Goal: Task Accomplishment & Management: Complete application form

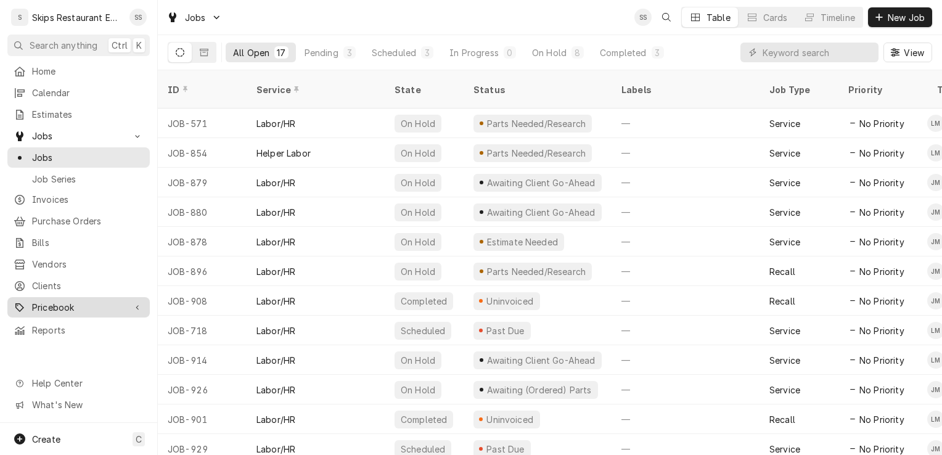
click at [51, 301] on span "Pricebook" at bounding box center [78, 307] width 93 height 13
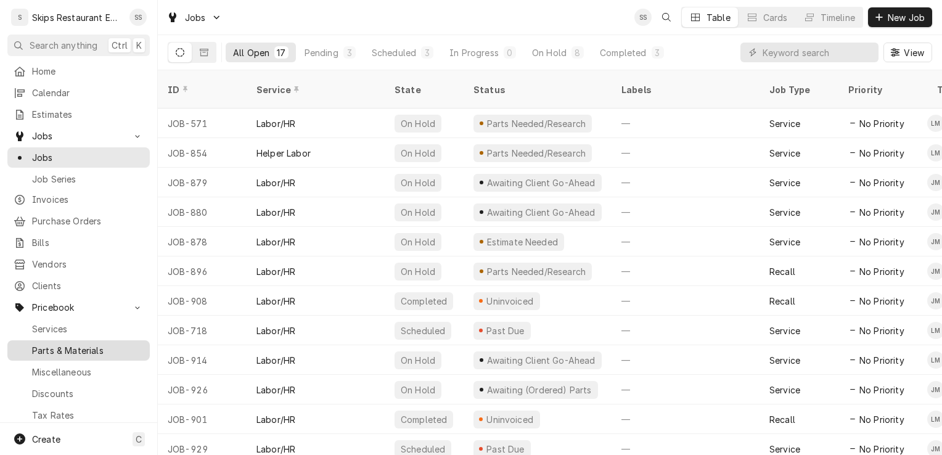
click at [81, 344] on span "Parts & Materials" at bounding box center [88, 350] width 112 height 13
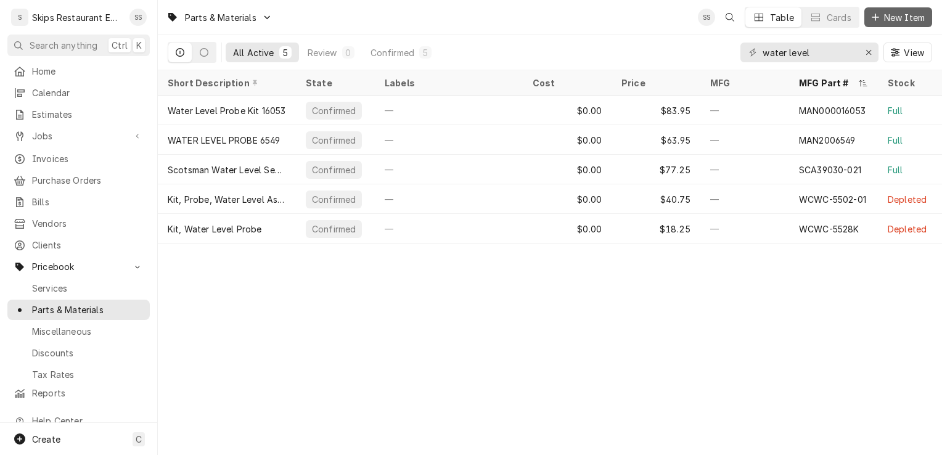
click at [888, 18] on span "New Item" at bounding box center [904, 17] width 46 height 13
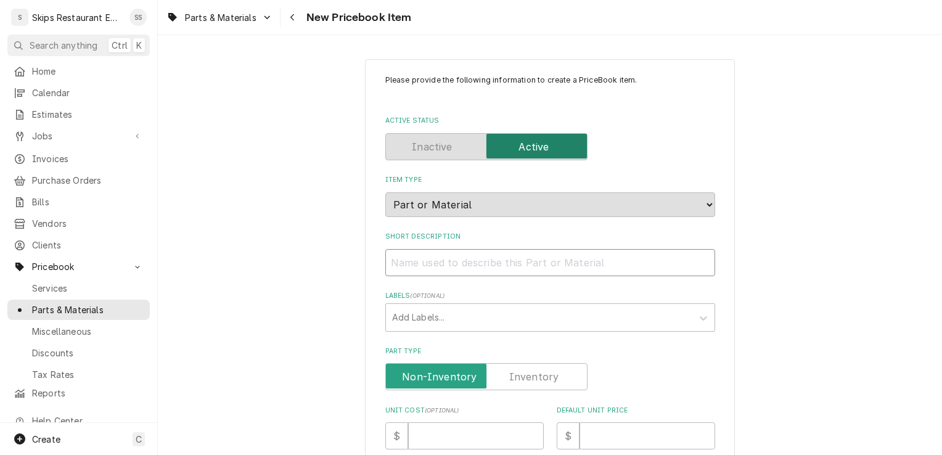
click at [428, 261] on input "Short Description" at bounding box center [550, 262] width 330 height 27
type textarea "x"
type input "4"
type textarea "x"
type input "41"
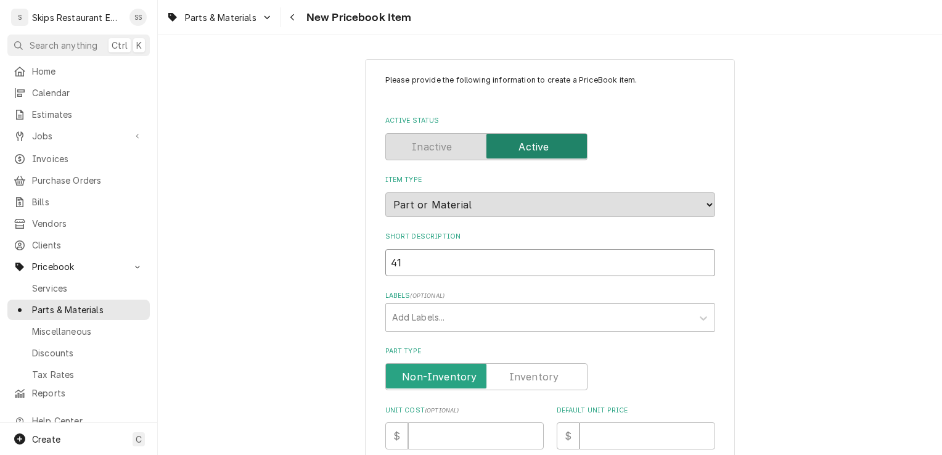
type textarea "x"
type input "41-"
type textarea "x"
type input "41-6"
type textarea "x"
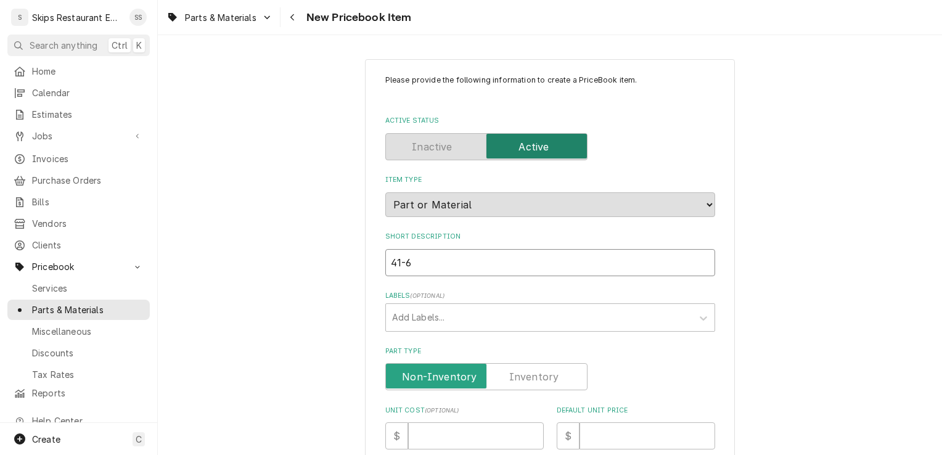
type input "41-60"
type textarea "x"
type input "41-604"
type textarea "x"
type input "41-604"
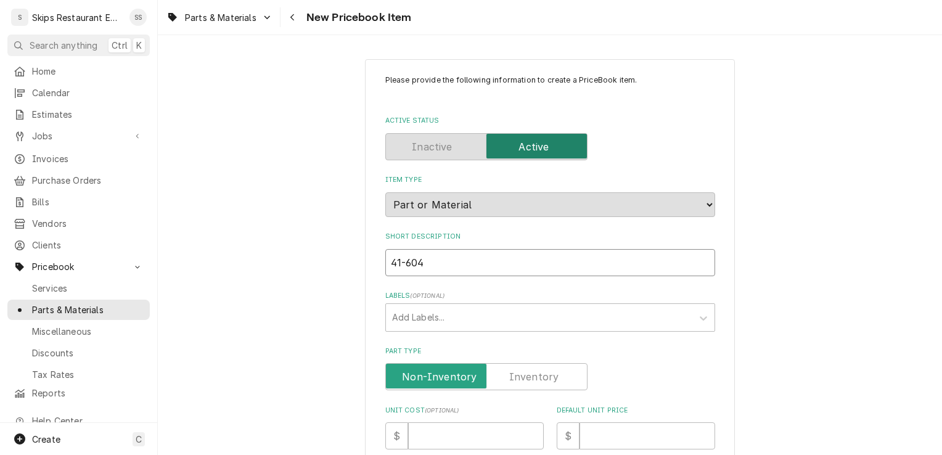
type textarea "x"
type input "41-604 I"
type textarea "x"
type input "41-604 Ig"
type textarea "x"
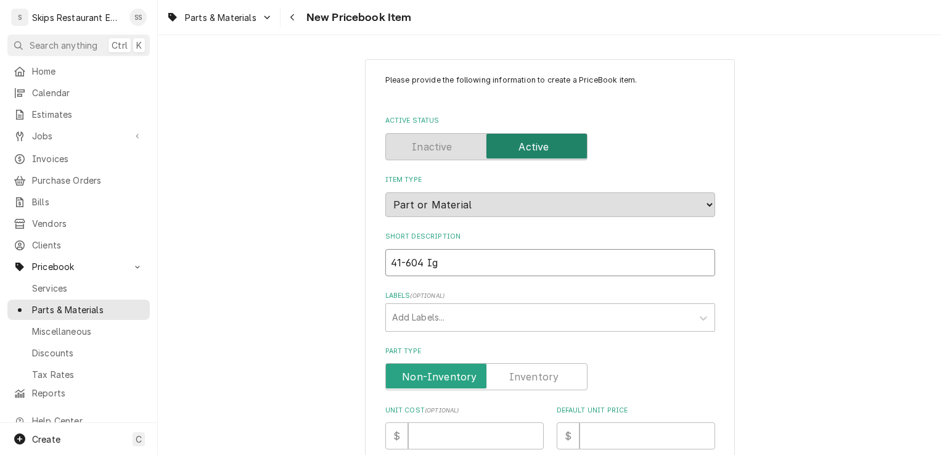
type input "41-604 Ign"
type textarea "x"
type input "41-604 Igno"
type textarea "x"
type input "41-604 Ignot"
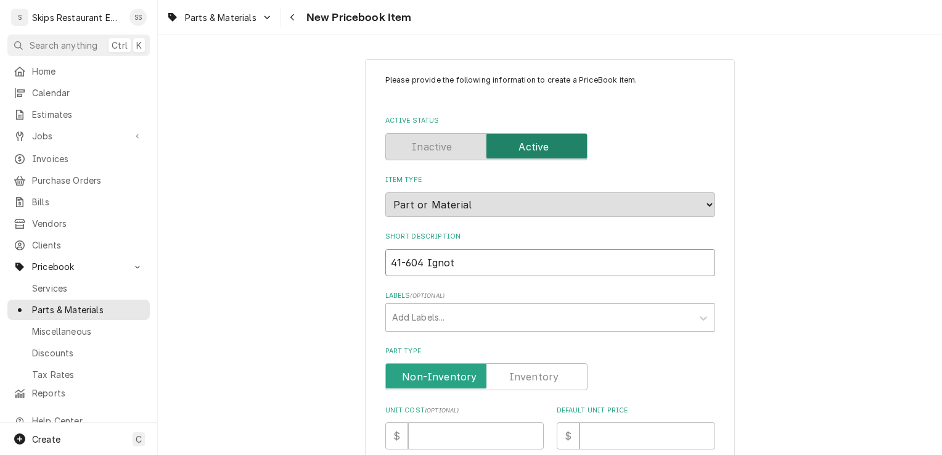
type textarea "x"
type input "41-604 Ignoto"
type textarea "x"
type input "41-604 Ignotor"
type textarea "x"
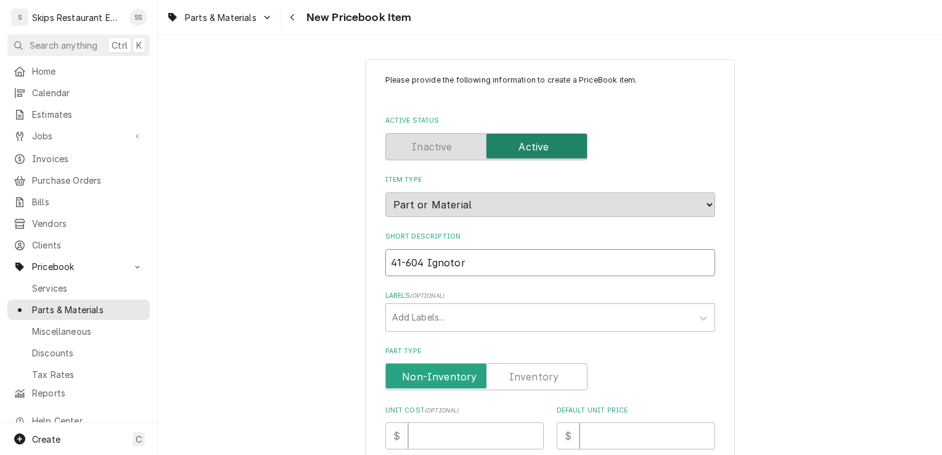
type input "41-604 Igntor"
type textarea "x"
type input "41-604 Ignitor"
click at [458, 261] on input "41-604 Ignitor" at bounding box center [550, 262] width 330 height 27
type textarea "x"
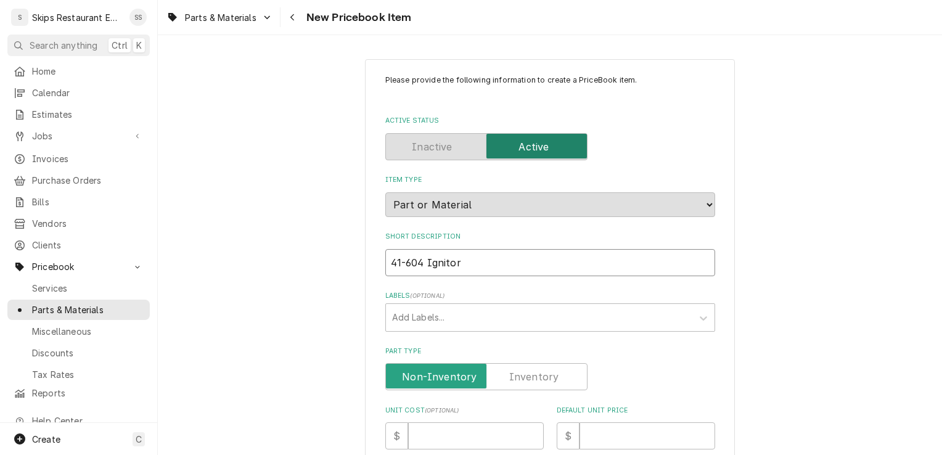
type input "41-604 Ignitor1"
type textarea "x"
type input "41-604 Ignitor12"
type textarea "x"
type input "41-604 Ignitor120"
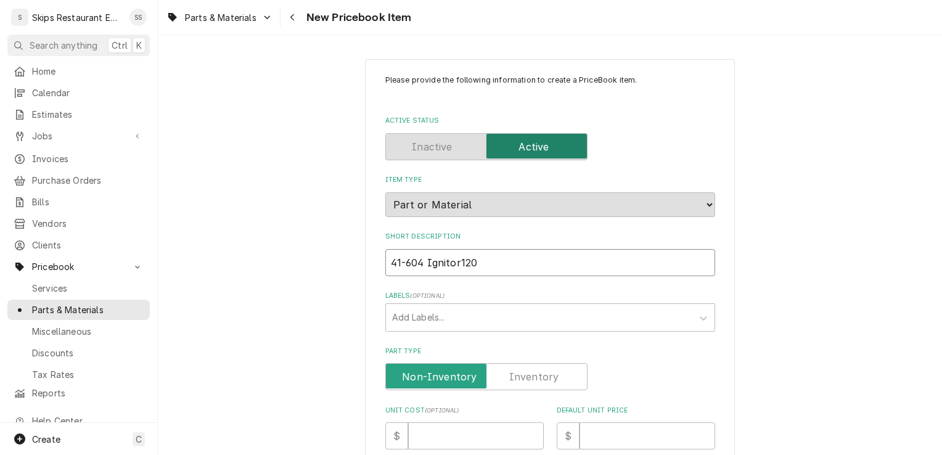
type textarea "x"
type input "41-604 Ignitor120V"
click at [505, 373] on input "Part Type" at bounding box center [486, 376] width 191 height 27
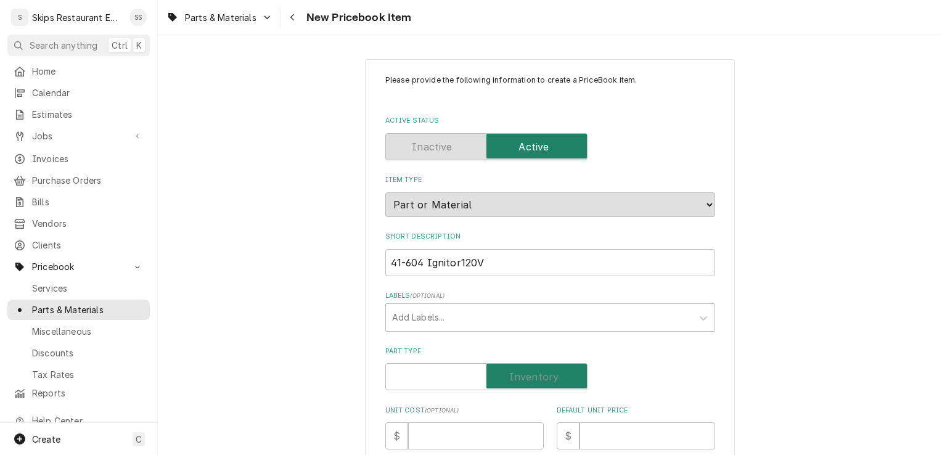
checkbox input "true"
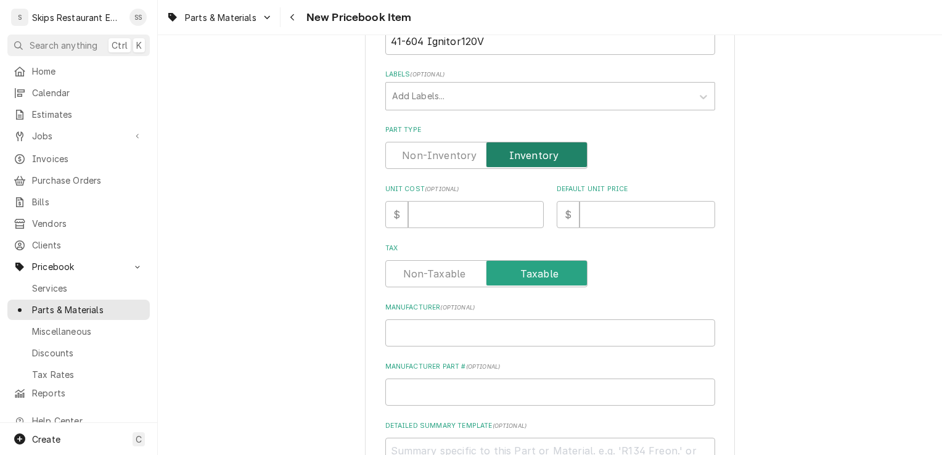
scroll to position [233, 0]
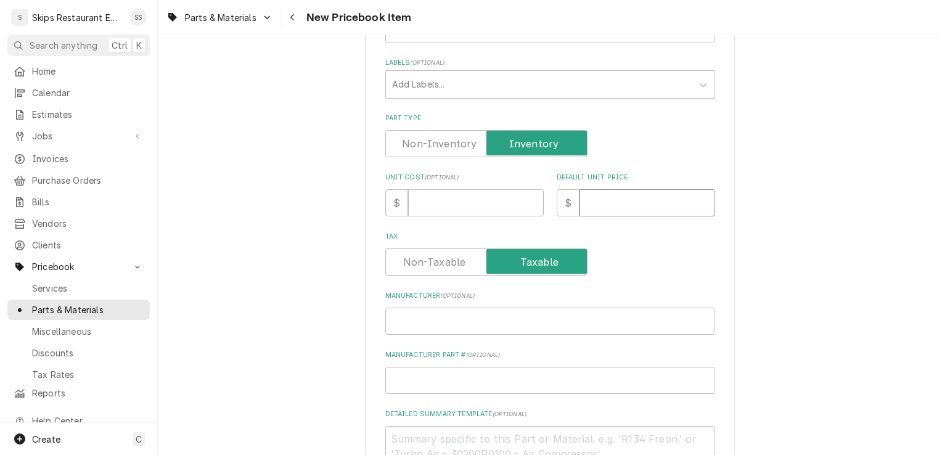
click at [603, 203] on input "Default Unit Price" at bounding box center [647, 202] width 136 height 27
type textarea "x"
type input "5"
type textarea "x"
type input "52"
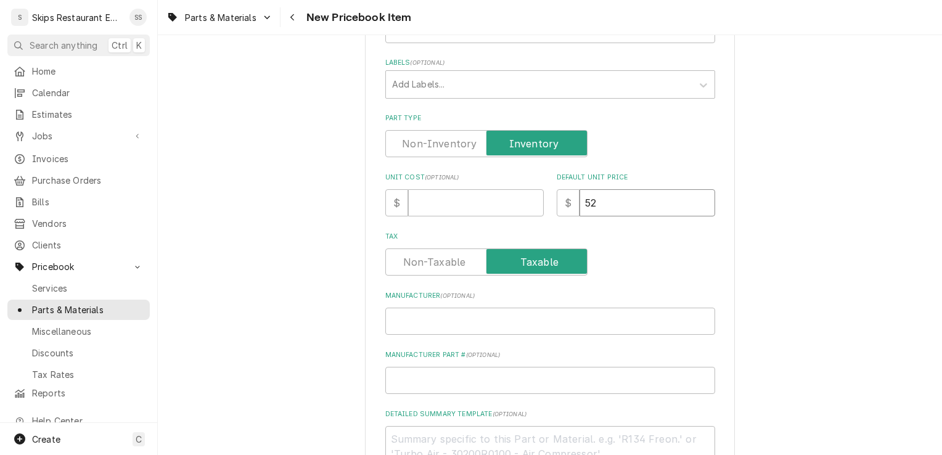
type textarea "x"
type input "52.6"
type textarea "x"
type input "52.68"
click at [398, 383] on input "Manufacturer Part # ( optional )" at bounding box center [550, 380] width 330 height 27
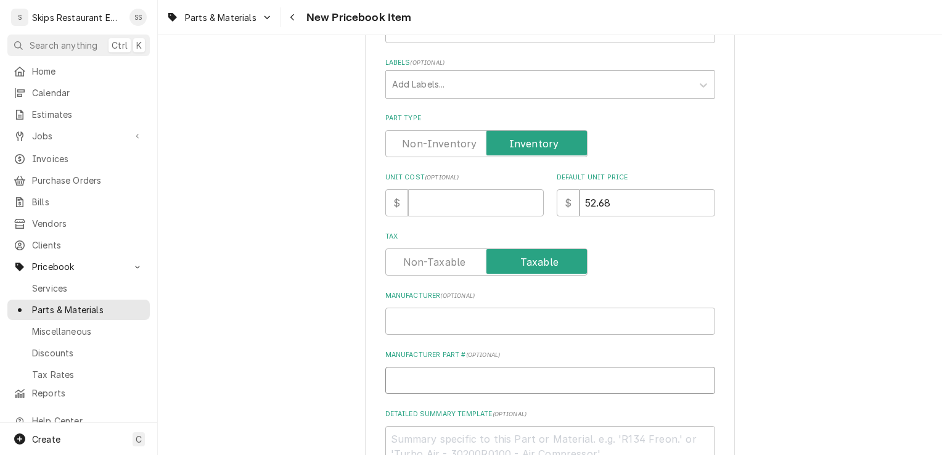
type textarea "x"
type input "R"
type textarea "x"
type input "RS"
type textarea "x"
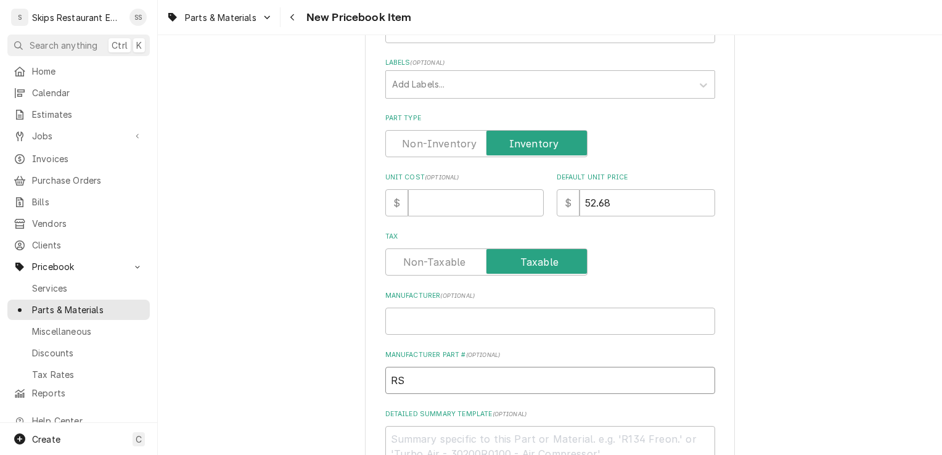
type input "RS-"
type textarea "x"
type input "RS-4"
type textarea "x"
type input "RS-41"
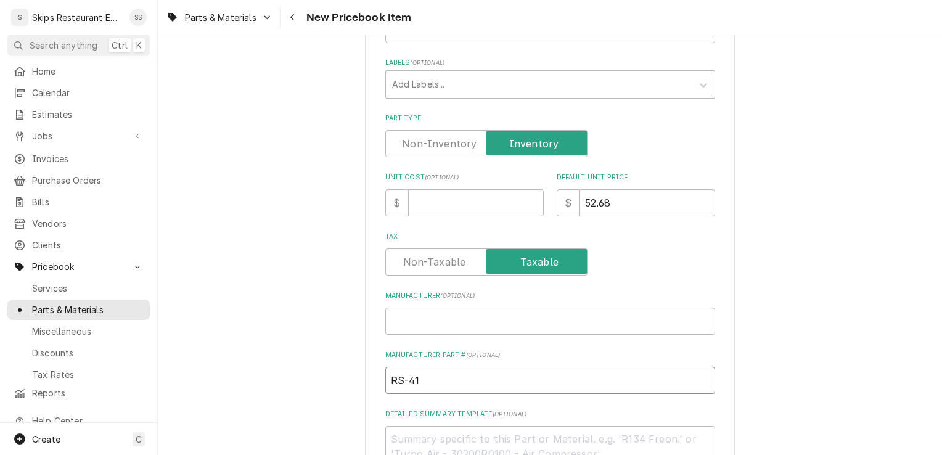
type textarea "x"
type input "RS-41-"
type textarea "x"
type input "RS-41-6"
type textarea "x"
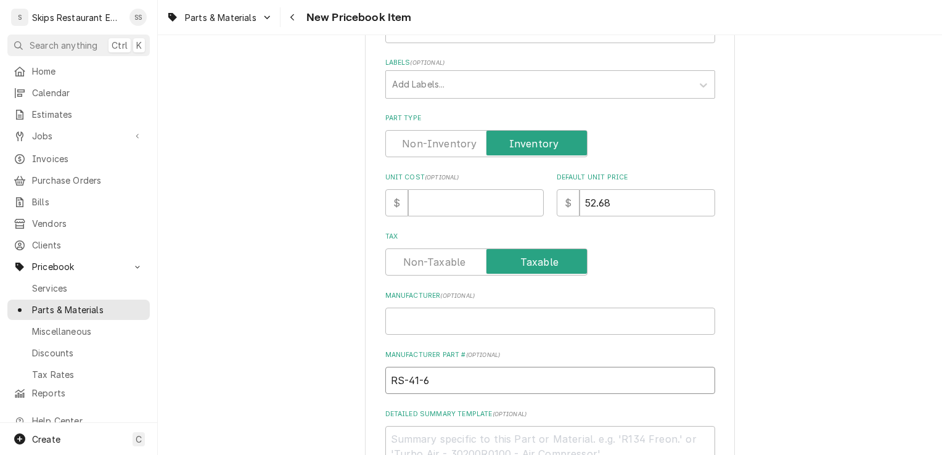
type input "RS-41-60"
type textarea "x"
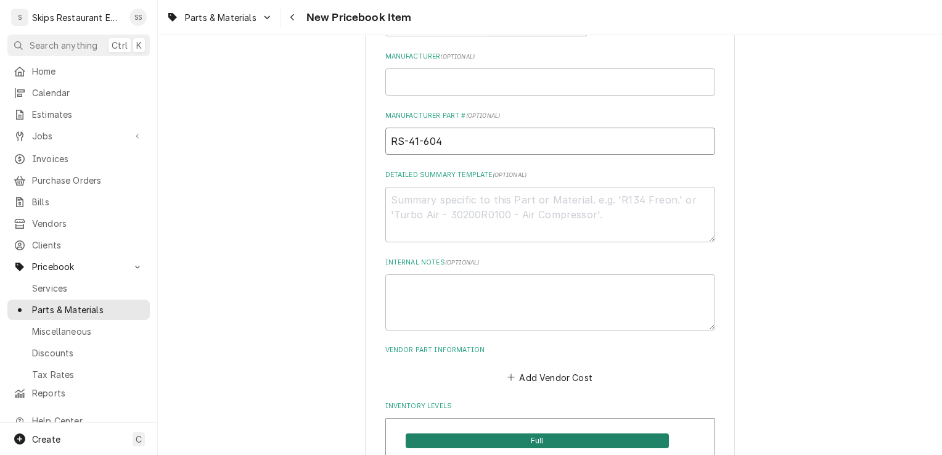
scroll to position [486, 0]
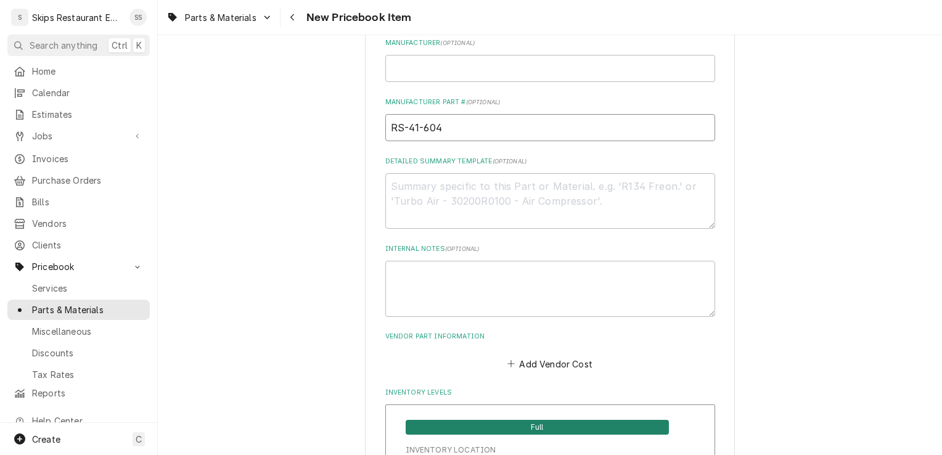
type input "RS-41-604"
click at [404, 186] on textarea "Detailed Summary Template ( optional )" at bounding box center [550, 200] width 330 height 55
type textarea "x"
type textarea "i"
type textarea "x"
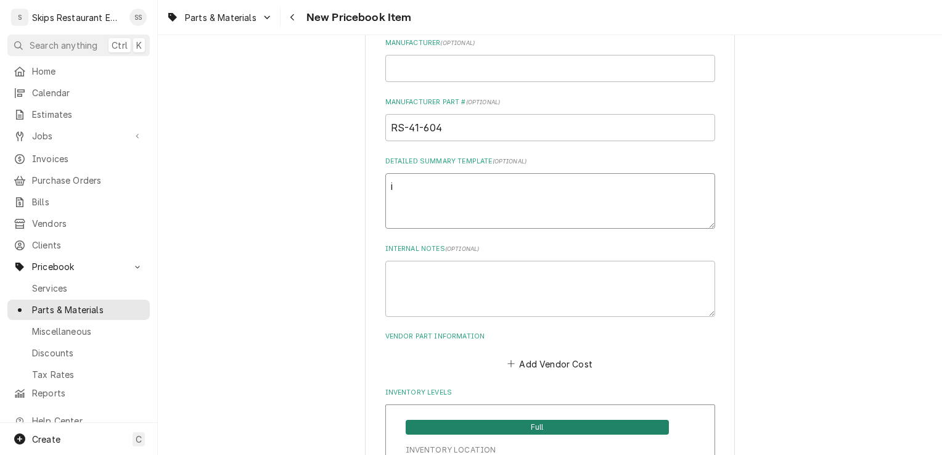
type textarea "ig"
type textarea "x"
type textarea "ign"
type textarea "x"
type textarea "igno"
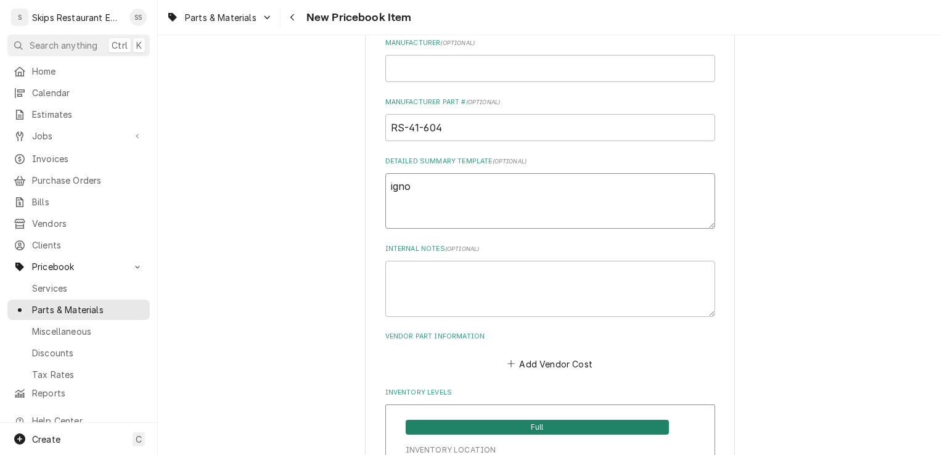
type textarea "x"
type textarea "ign"
type textarea "x"
type textarea "igni"
type textarea "x"
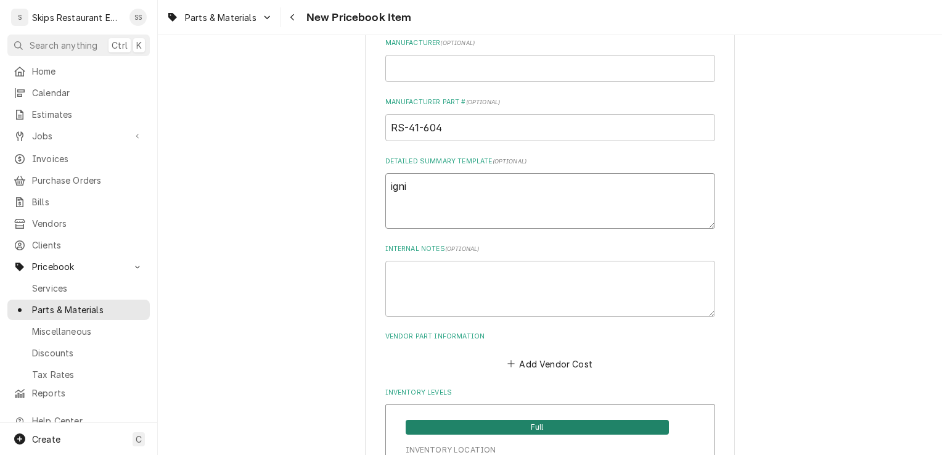
type textarea "ignit"
type textarea "x"
type textarea "ignito"
type textarea "x"
type textarea "ignitor"
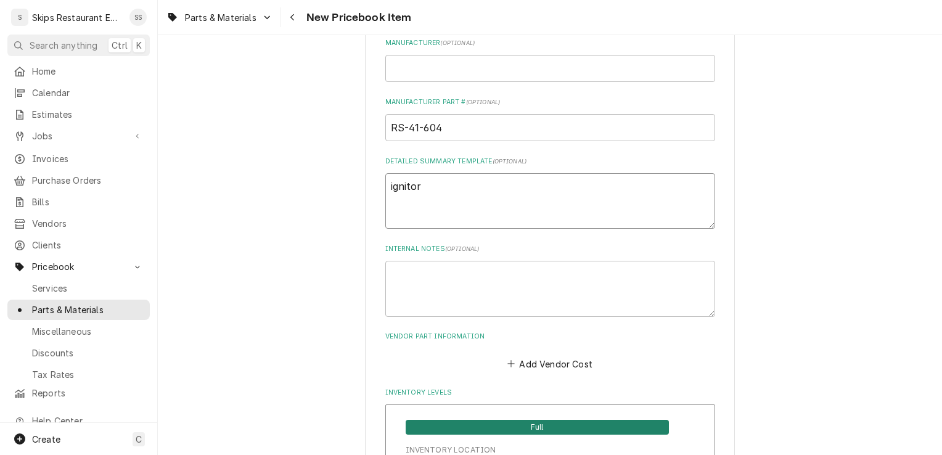
type textarea "x"
type textarea "ignitor"
type textarea "x"
type textarea "ignitor 1"
type textarea "x"
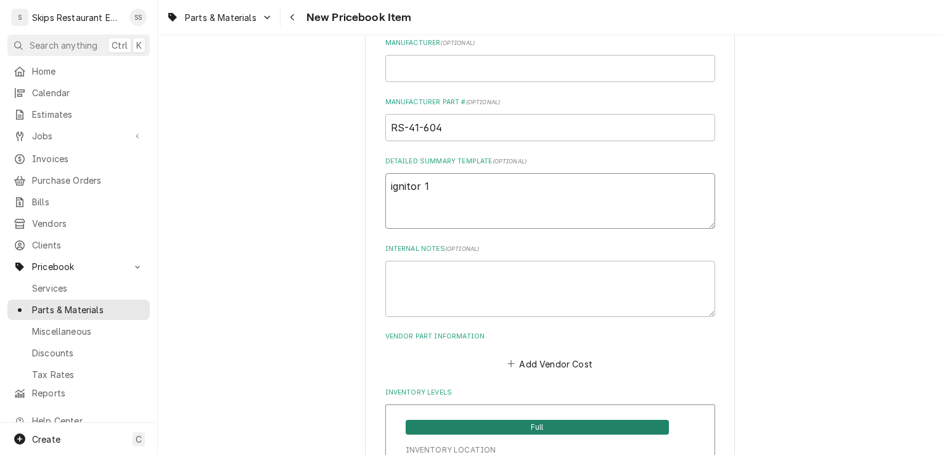
type textarea "ignitor 12"
type textarea "x"
type textarea "ignitor 120"
type textarea "x"
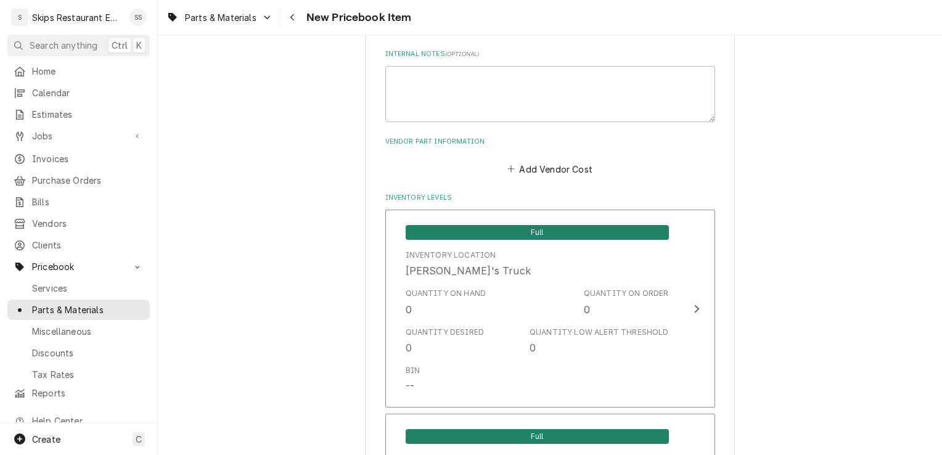
scroll to position [748, 0]
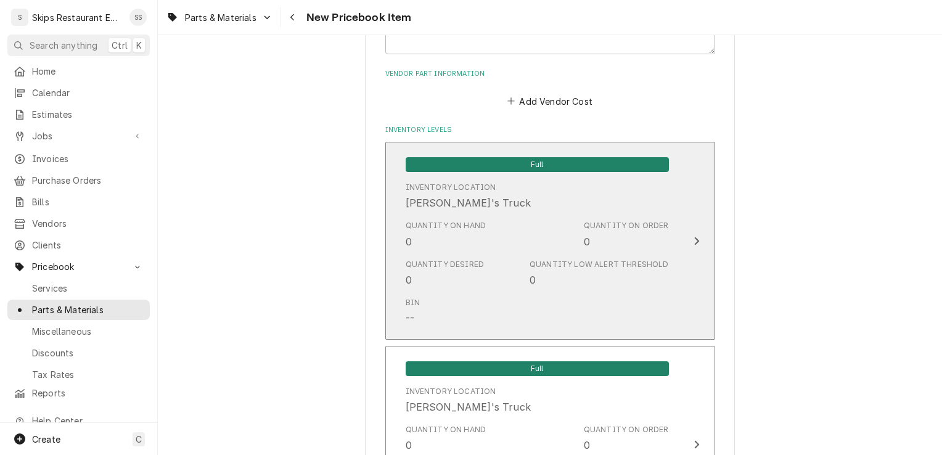
type textarea "ignitor 120V"
click at [694, 239] on icon "Update Inventory Level" at bounding box center [696, 241] width 5 height 8
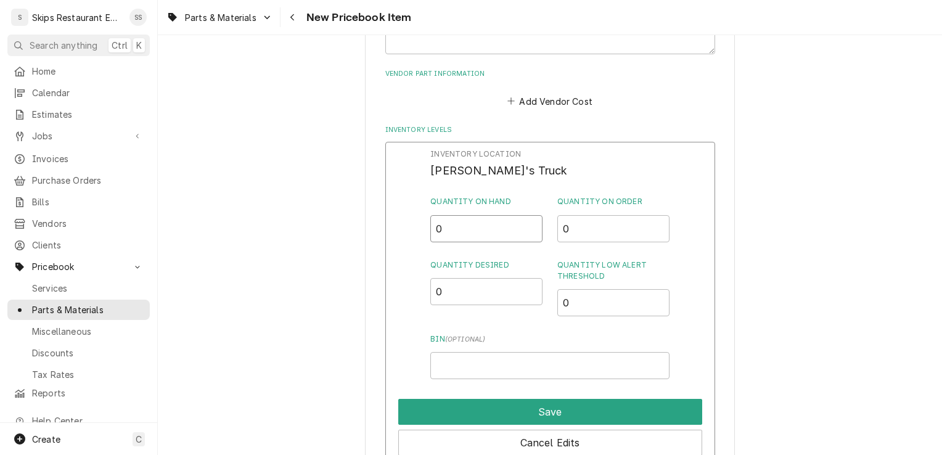
click at [478, 229] on input "0" at bounding box center [486, 228] width 112 height 27
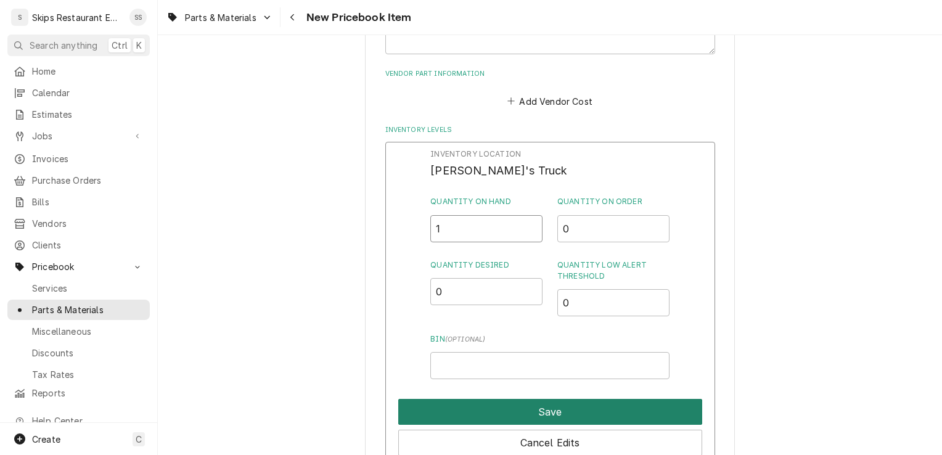
type input "1"
click at [537, 407] on button "Save" at bounding box center [550, 412] width 304 height 26
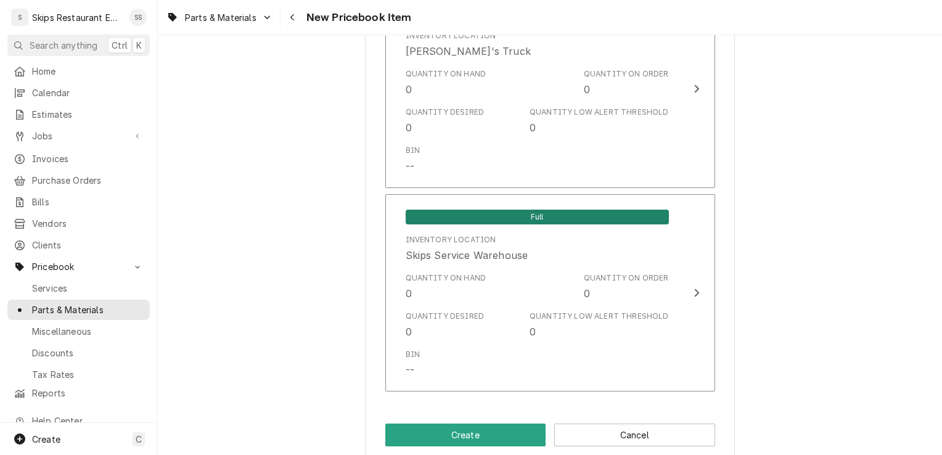
scroll to position [1122, 0]
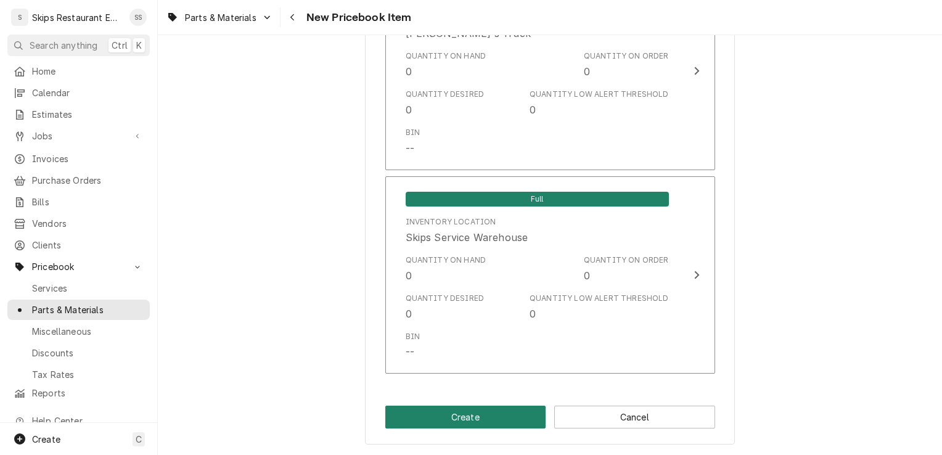
click at [470, 418] on button "Create" at bounding box center [465, 417] width 161 height 23
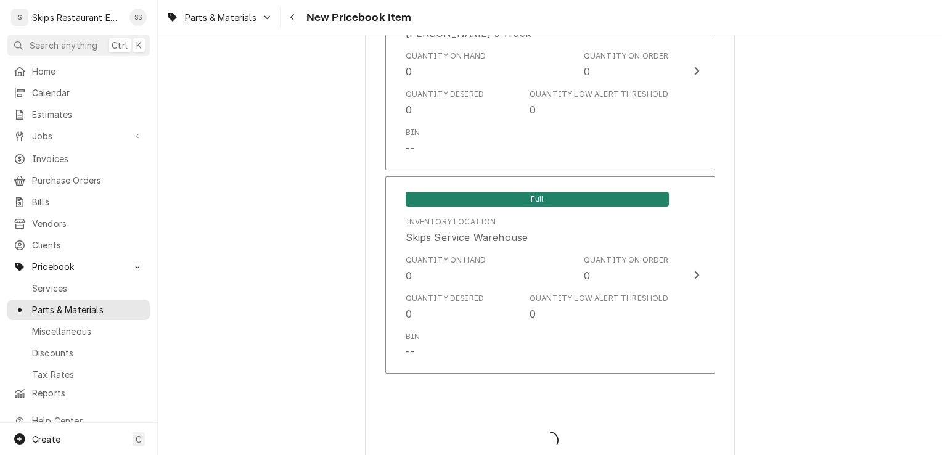
type textarea "x"
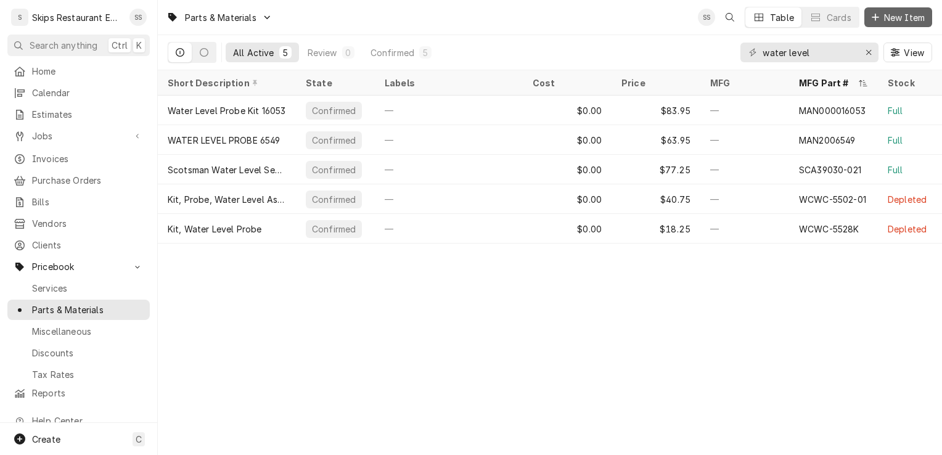
click at [913, 18] on span "New Item" at bounding box center [904, 17] width 46 height 13
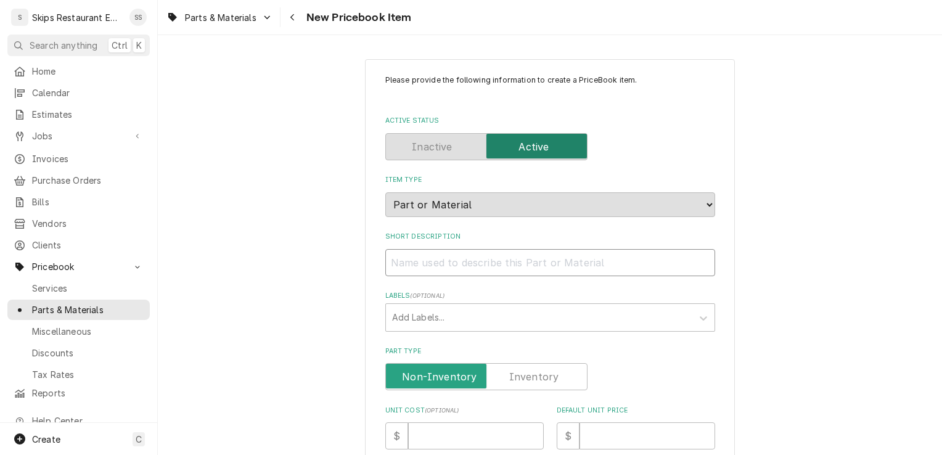
click at [434, 263] on input "Short Description" at bounding box center [550, 262] width 330 height 27
type textarea "x"
type input "O"
type textarea "x"
type input "O"
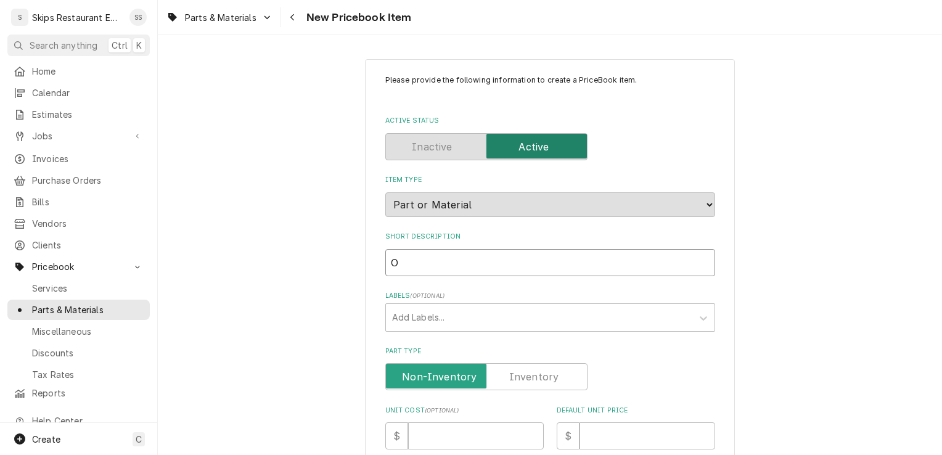
type textarea "x"
type input "O R"
type textarea "x"
type input "O Ri"
type textarea "x"
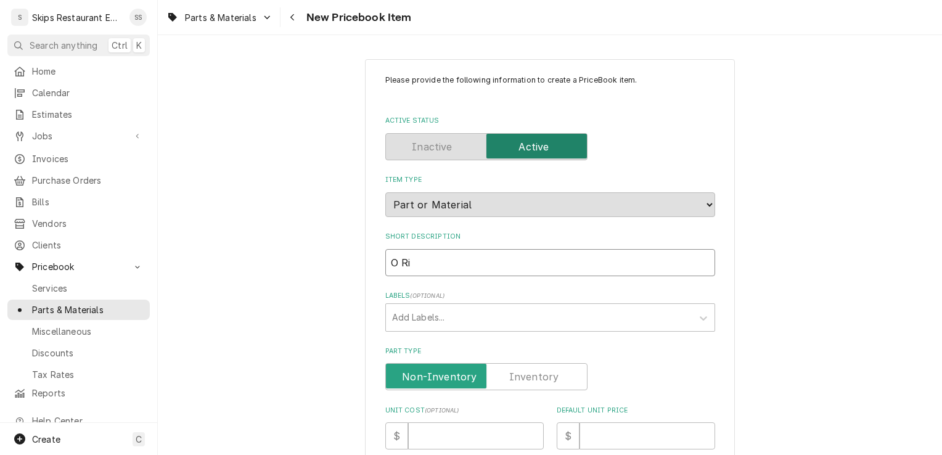
type input "O Rig"
type textarea "x"
type input "O Rign"
type textarea "x"
type input "O Rign"
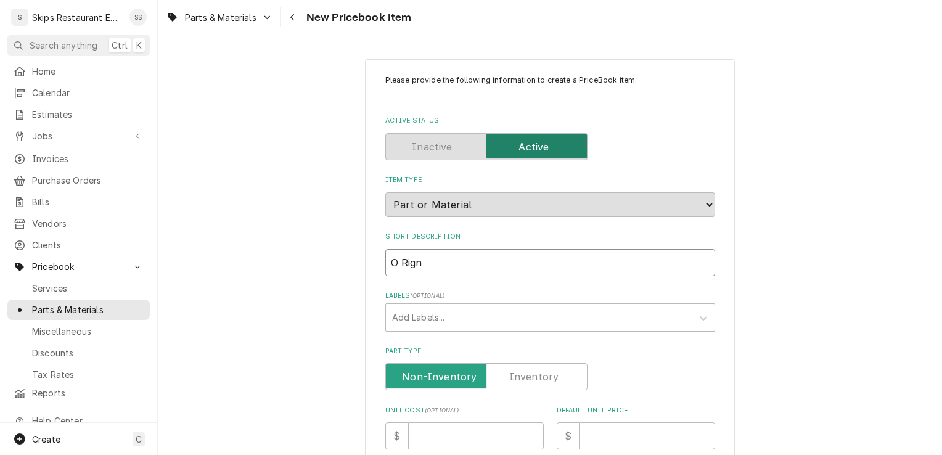
type textarea "x"
type input "O Rign J"
type textarea "x"
type input "O Rign J6"
type textarea "x"
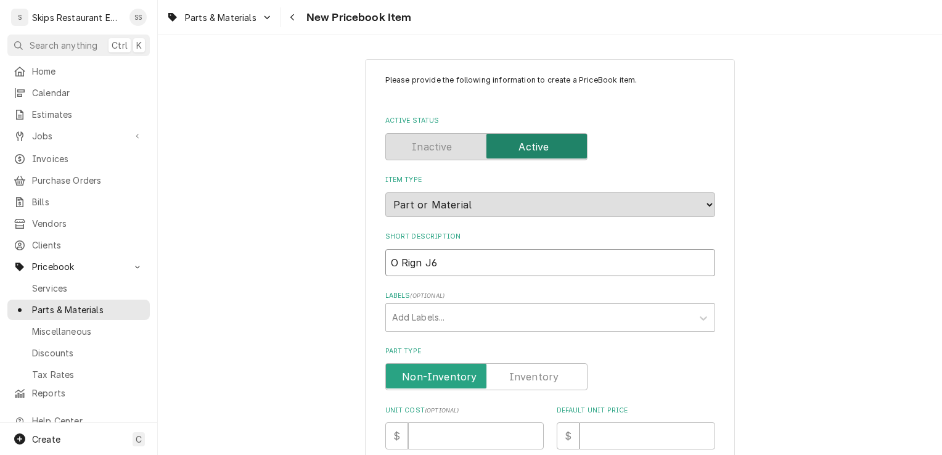
type input "O Rign J6"
type textarea "x"
type input "O Rign J6 M"
type textarea "x"
type input "O Rign J6 Mo"
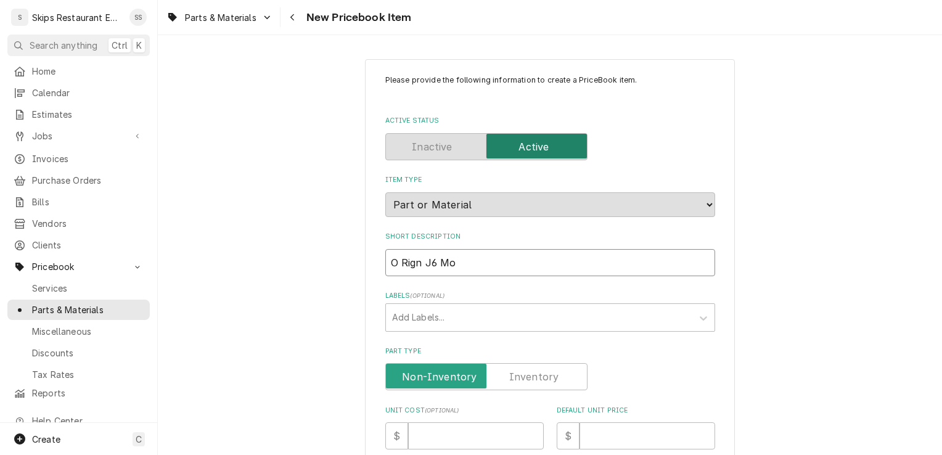
type textarea "x"
type input "O Rign J6 Mod"
type textarea "x"
type input "O Rign J6 Mode"
type textarea "x"
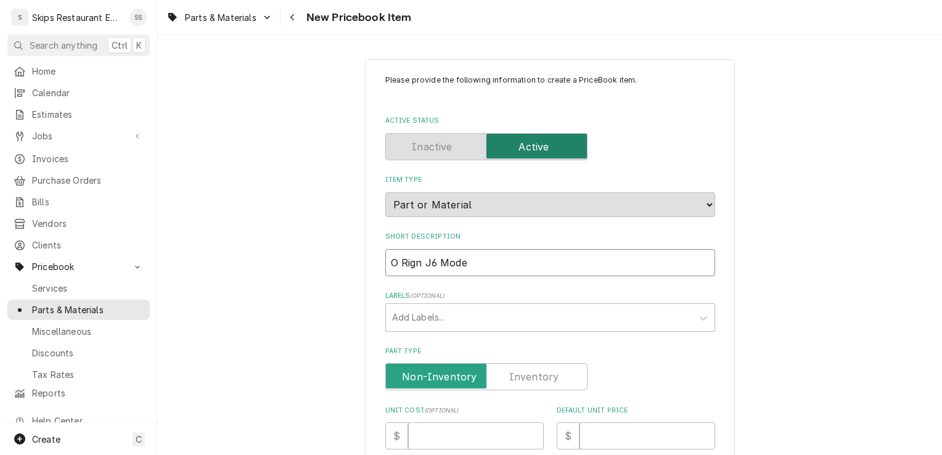
type input "O Rign J6 Model"
type textarea "x"
type input "O Rign J6 Model"
type textarea "x"
type input "O Rign J6 Model s"
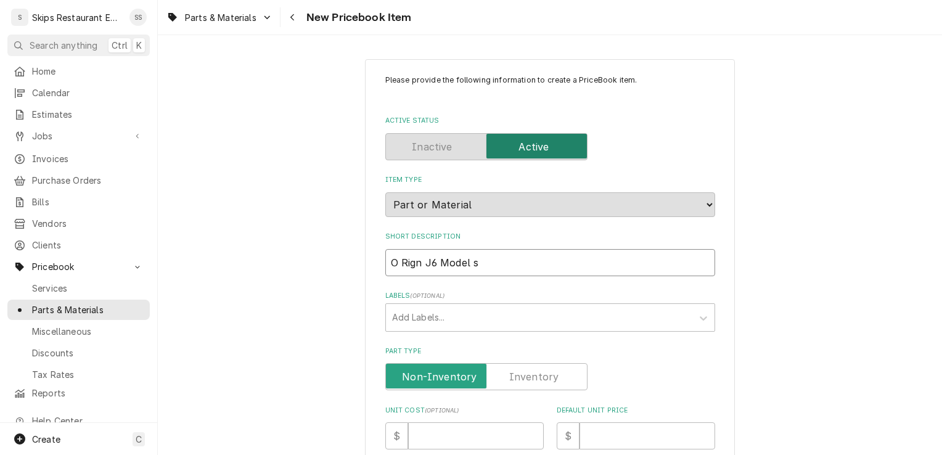
type textarea "x"
type input "O Rign J6 Model se"
type textarea "x"
type input "O Rign J6 Model set"
type textarea "x"
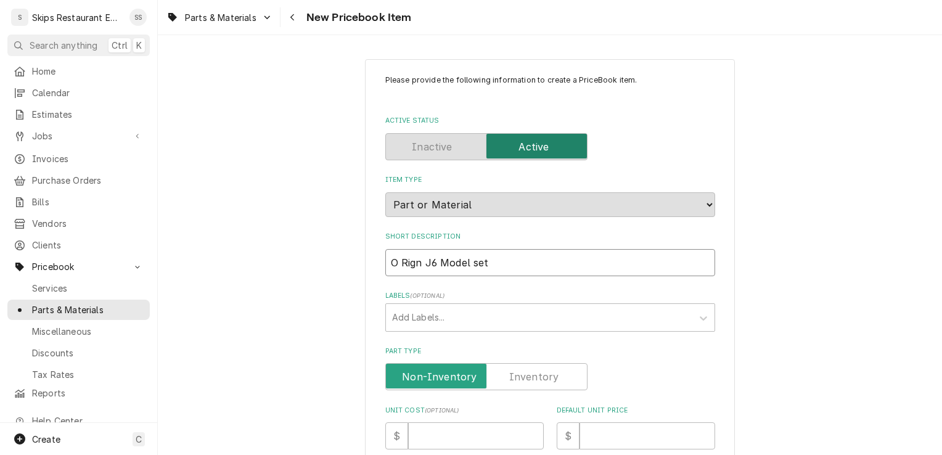
type input "O Rign J6 Model set"
type textarea "x"
type input "O Rign J6 Model set o"
type textarea "x"
type input "O Rign J6 Model set og"
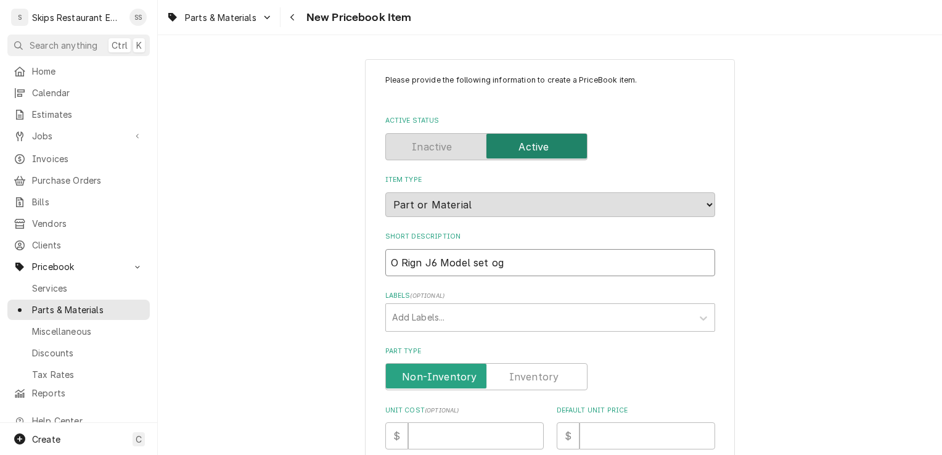
type textarea "x"
type input "O Rign J6 Model set og"
type textarea "x"
type input "O Rign J6 Model set og"
type textarea "x"
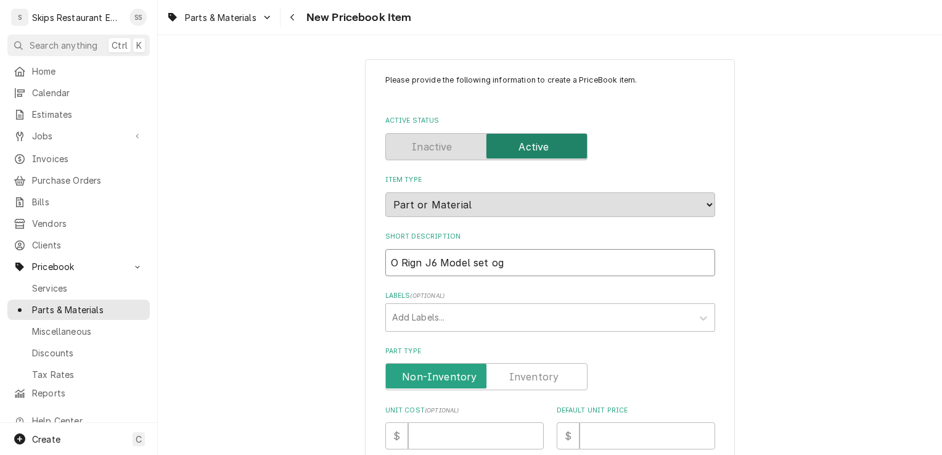
type input "O Rign J6 Model set o"
type textarea "x"
type input "O Rign J6 Model set of"
type textarea "x"
type input "O Rign J6 Model set of"
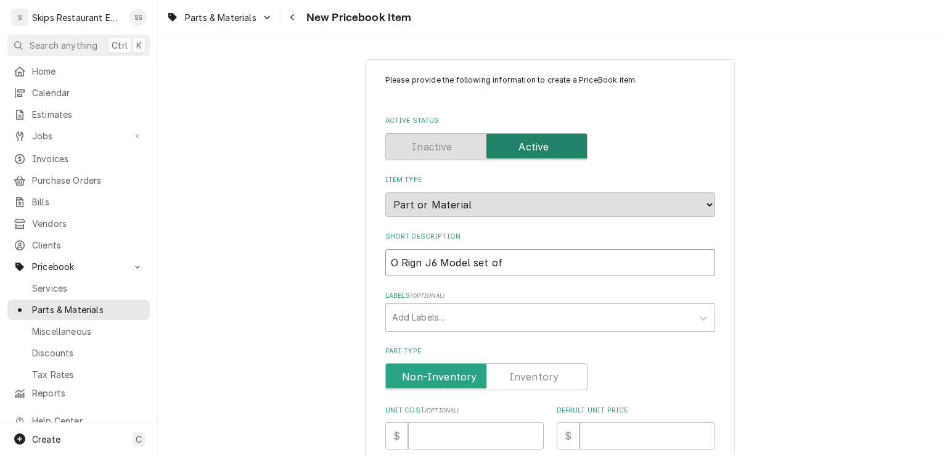
type textarea "x"
type input "O Rign J6 Model set of 6"
click at [549, 370] on label "Part Type" at bounding box center [486, 376] width 202 height 27
click at [549, 370] on input "Part Type" at bounding box center [486, 376] width 191 height 27
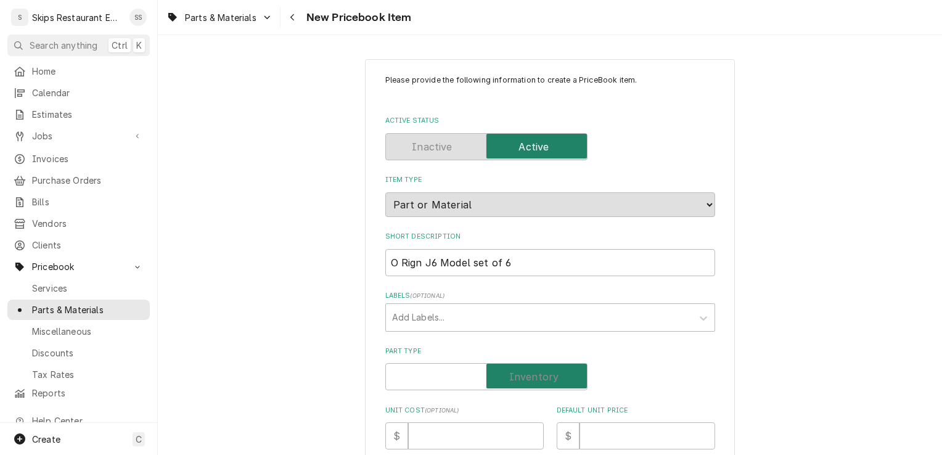
checkbox input "true"
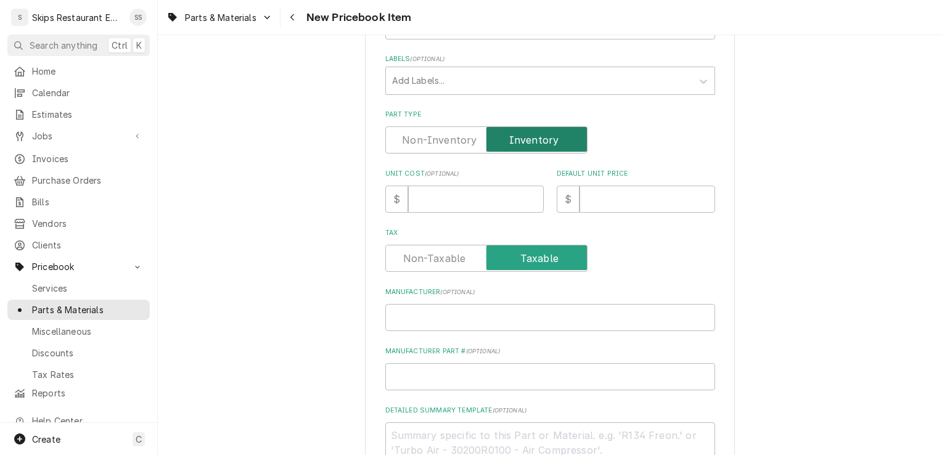
scroll to position [254, 0]
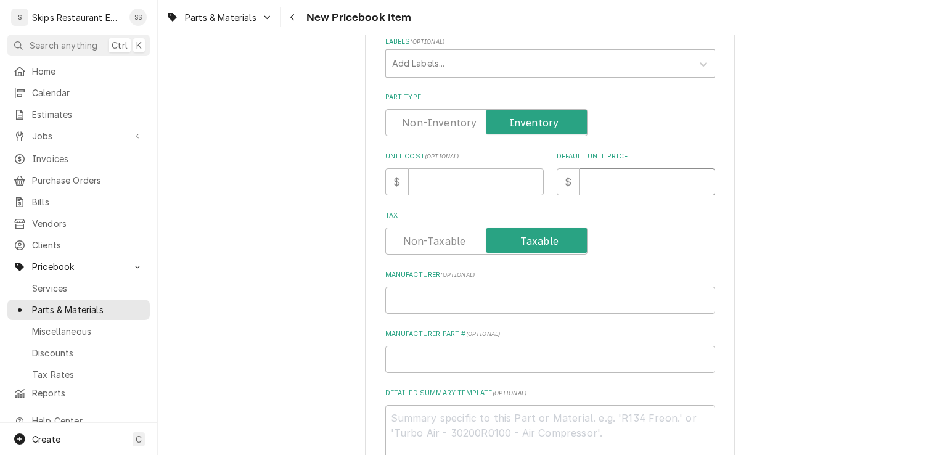
click at [592, 182] on input "Default Unit Price" at bounding box center [647, 181] width 136 height 27
type textarea "x"
type input "2"
type textarea "x"
type input "26"
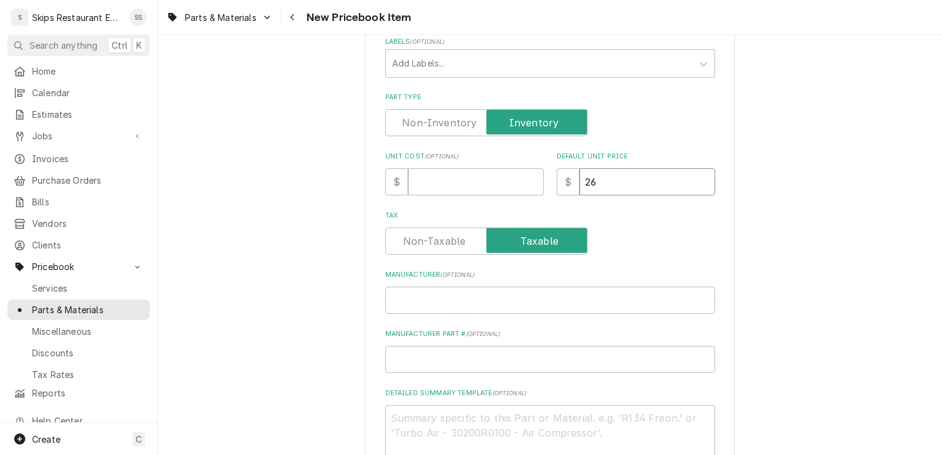
type textarea "x"
type input "26.1"
type textarea "x"
type input "26.10"
click at [410, 361] on input "Manufacturer Part # ( optional )" at bounding box center [550, 359] width 330 height 27
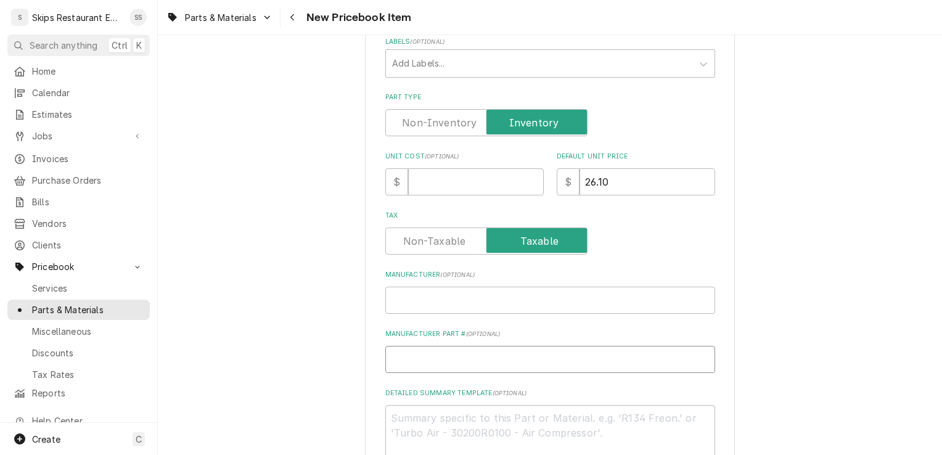
type textarea "x"
type input "O"
type textarea "x"
type input "O"
type textarea "x"
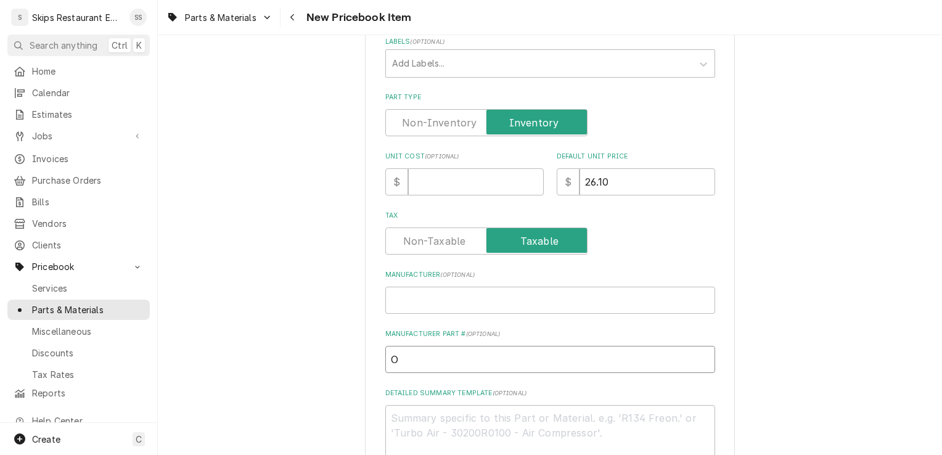
type input "O R"
type textarea "x"
type input "O Ri"
type textarea "x"
type input "O Rig"
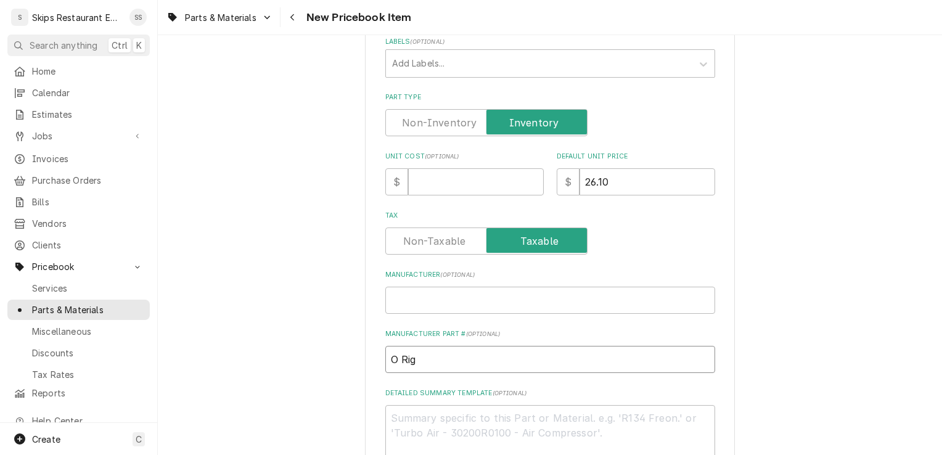
type textarea "x"
type input "O Rign"
type textarea "x"
type input "O Rign"
type textarea "x"
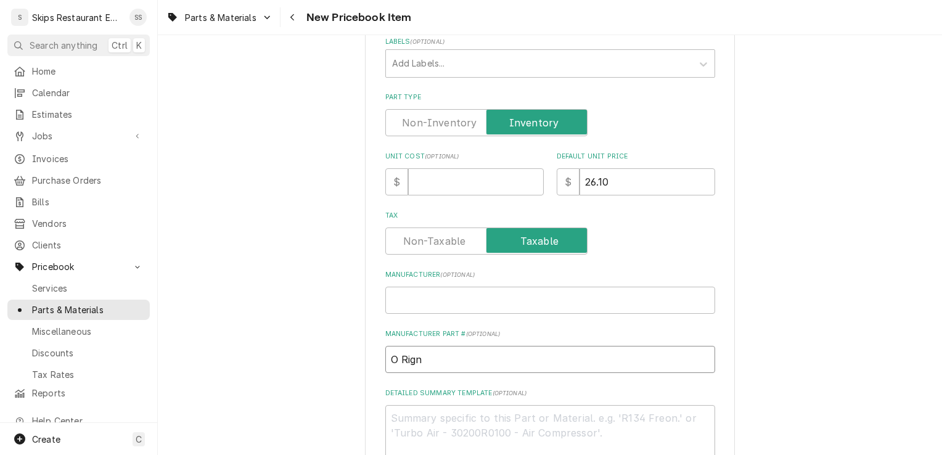
type input "O Rign J"
type textarea "x"
type input "O Rign J6"
type textarea "x"
type input "O Rign J6"
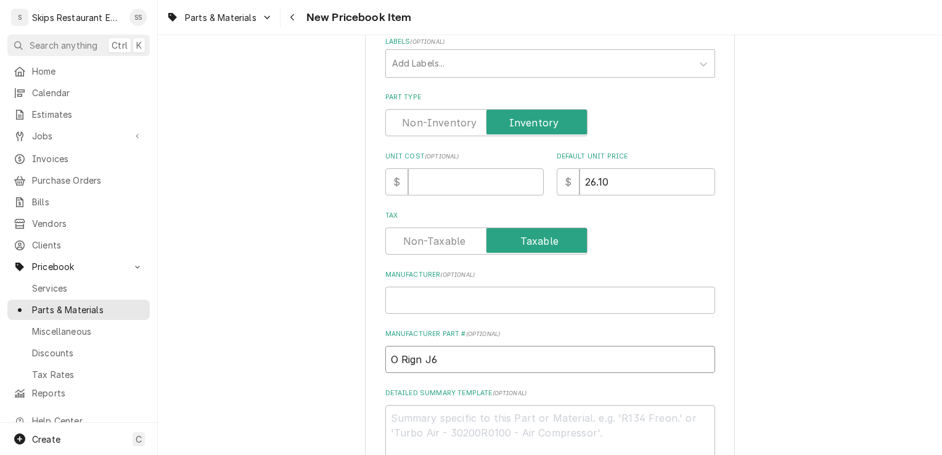
type textarea "x"
type input "O Rign J6 M"
type textarea "x"
type input "O Rign J6 Mo"
type textarea "x"
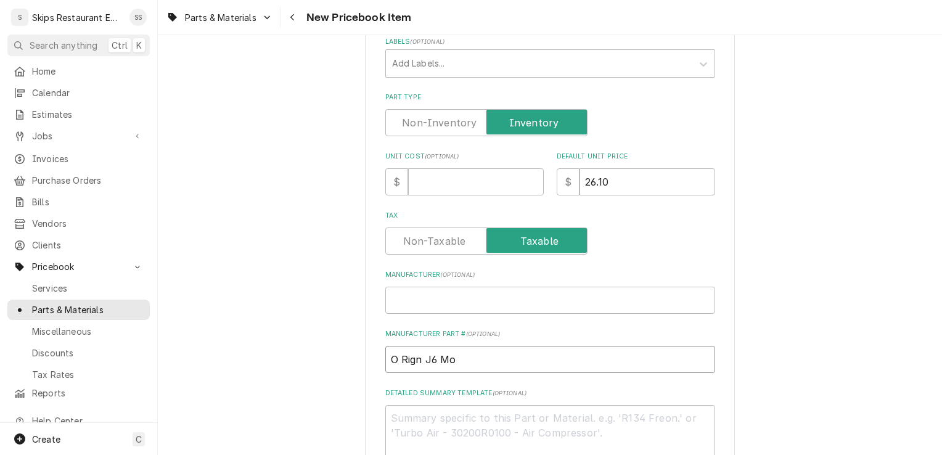
type input "O Rign J6 Mod"
type textarea "x"
type input "O Rign J6 Mode"
type textarea "x"
type input "O Rign J6 Model"
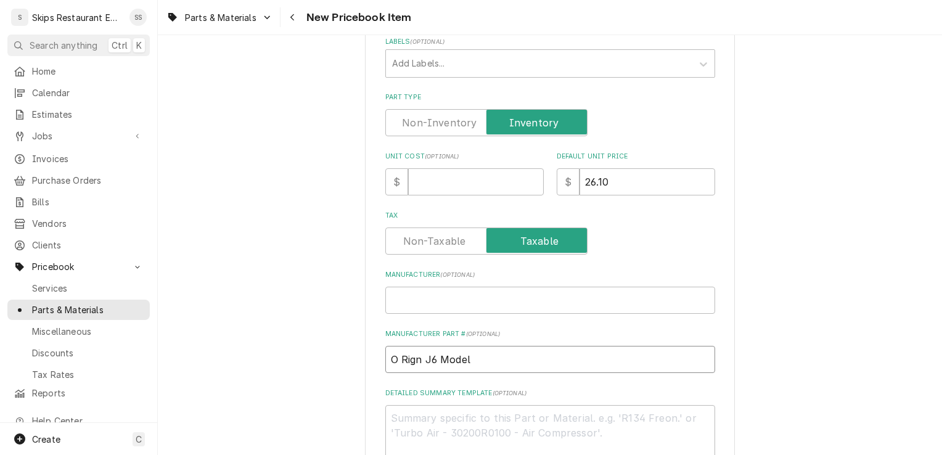
type textarea "x"
type input "O Rign J6 Model"
type textarea "x"
type input "O Rign # J6 Model"
type textarea "x"
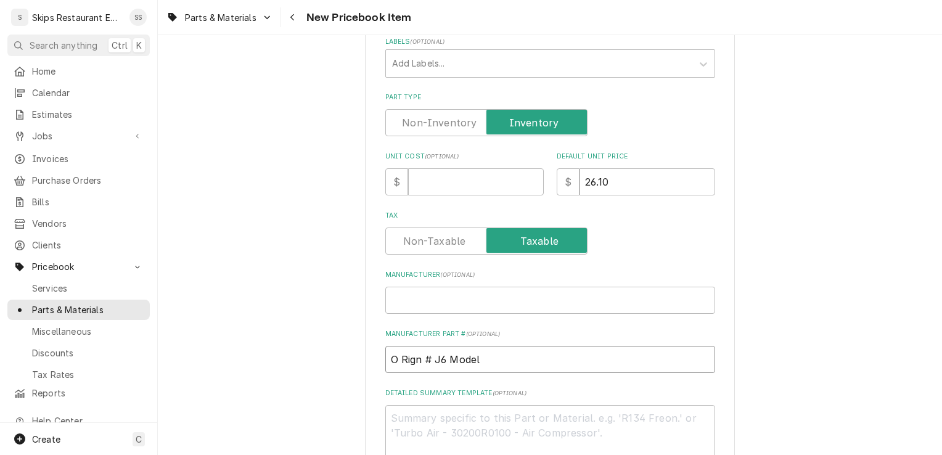
type input "O Rign #2 J6 Model"
type textarea "x"
type input "O Rign #22 J6 Model"
type textarea "x"
type input "O Rign #220 J6 Model"
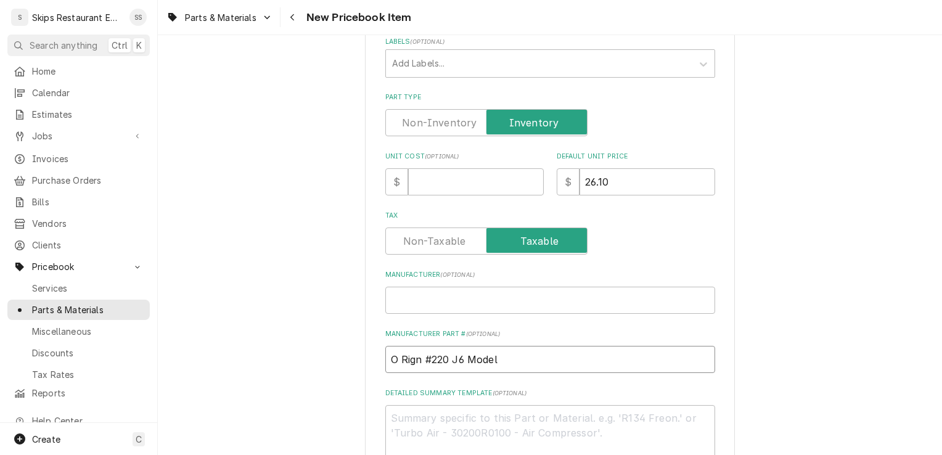
type textarea "x"
type input "O Rign #220 J6 Model"
type textarea "x"
type input "O Rign #220 f J6 Model"
type textarea "x"
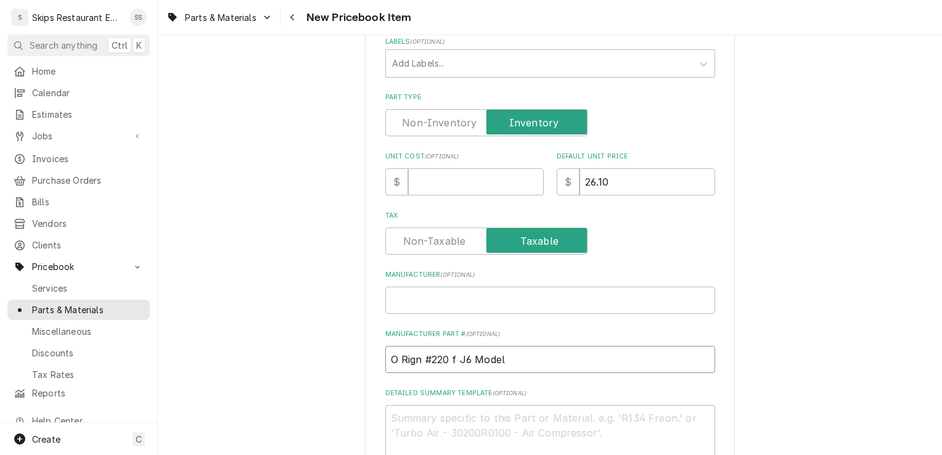
type input "O Rign #220 fo J6 Model"
type textarea "x"
type input "O Rign #220 for J6 Model"
type textarea "x"
type input "O Rign #220 for J6 Model"
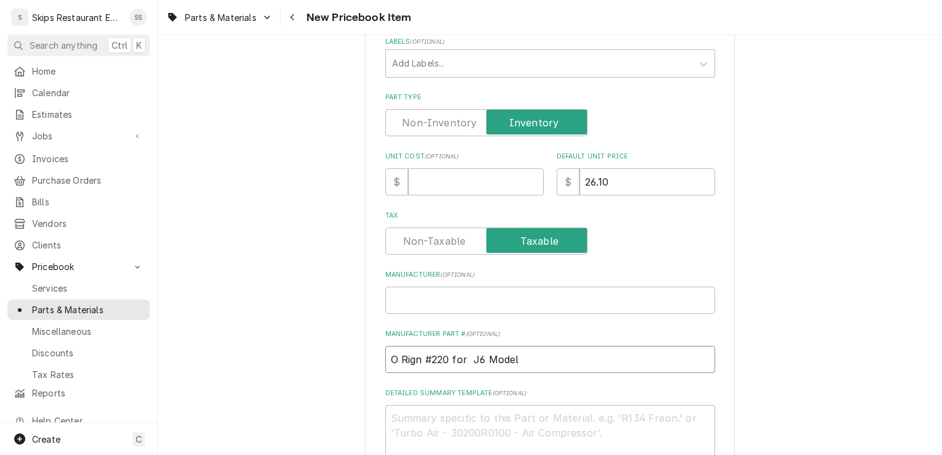
type textarea "x"
type input "O Rign #220 for J6 Model"
click at [513, 357] on input "O Rign #220 for J6 Model" at bounding box center [550, 359] width 330 height 27
type textarea "x"
type input "O Rign #220 for J6 Model"
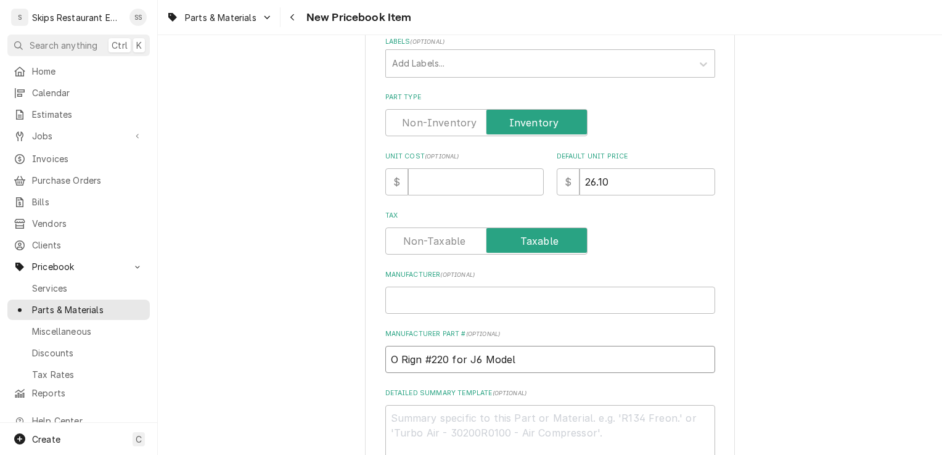
type textarea "x"
type input "O Rign #220 for J6 Model B"
type textarea "x"
type input "O Rign #220 for J6 Model Bu"
type textarea "x"
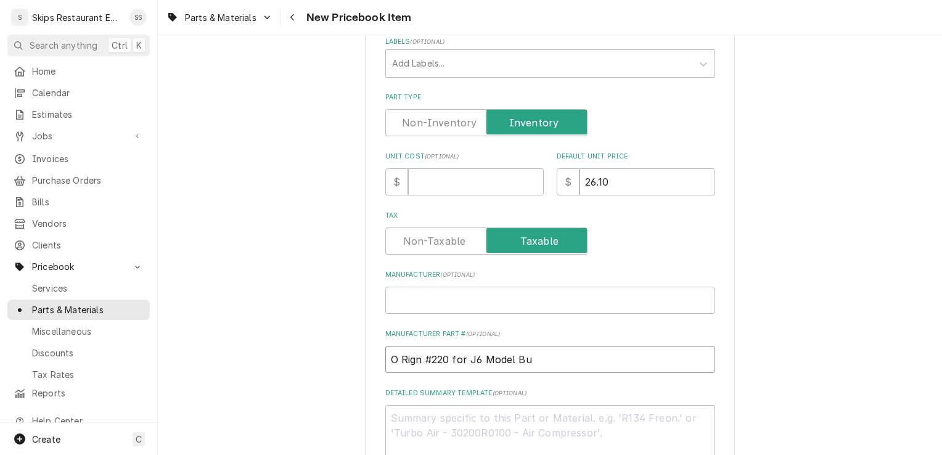
type input "O Rign #220 for J6 Model Bun"
type textarea "x"
type input "O Rign #220 for J6 Model Buna"
type textarea "x"
type input "O Rign #220 for J6 Model Buna"
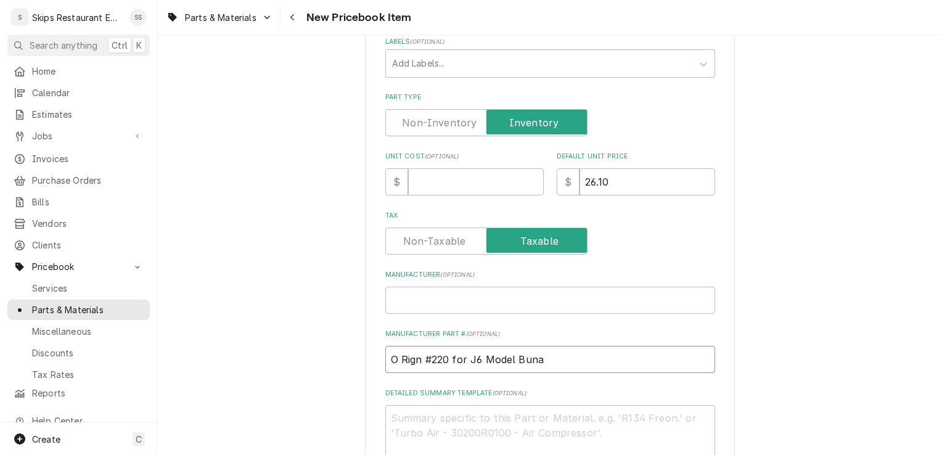
type textarea "x"
type input "O Rign #220 for J6 Model Buna"
type textarea "x"
type input "O Rign #220 for J6 Model Buna-"
type textarea "x"
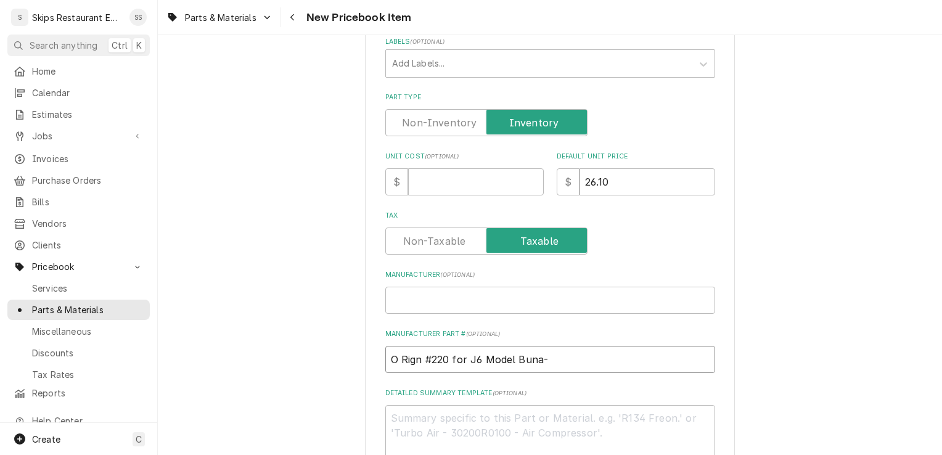
type input "O Rign #220 for J6 Model Buna-N"
type textarea "x"
type input "O Rign #220 for J6 Model Buna-Ni"
type textarea "x"
type input "O Rign #220 for J6 Model Buna-Nit"
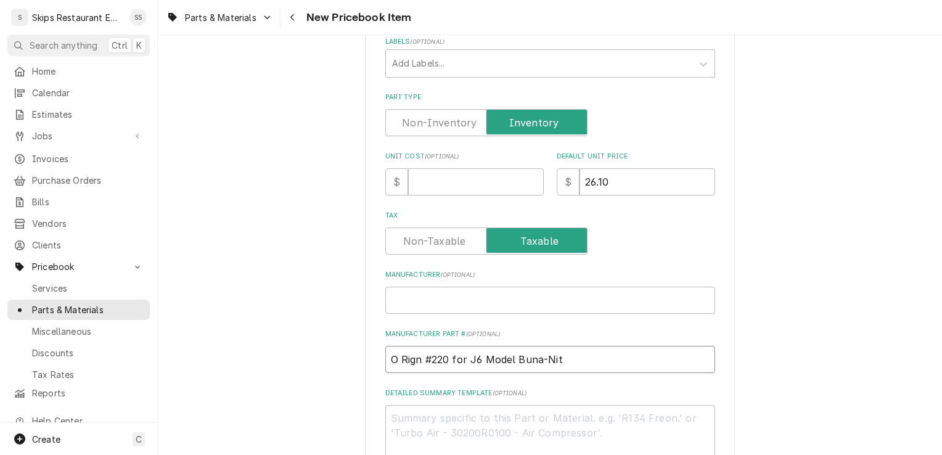
type textarea "x"
type input "O Rign #220 for J6 Model Buna-Nitr"
type textarea "x"
type input "O Rign #220 for J6 Model Buna-Nitri"
type textarea "x"
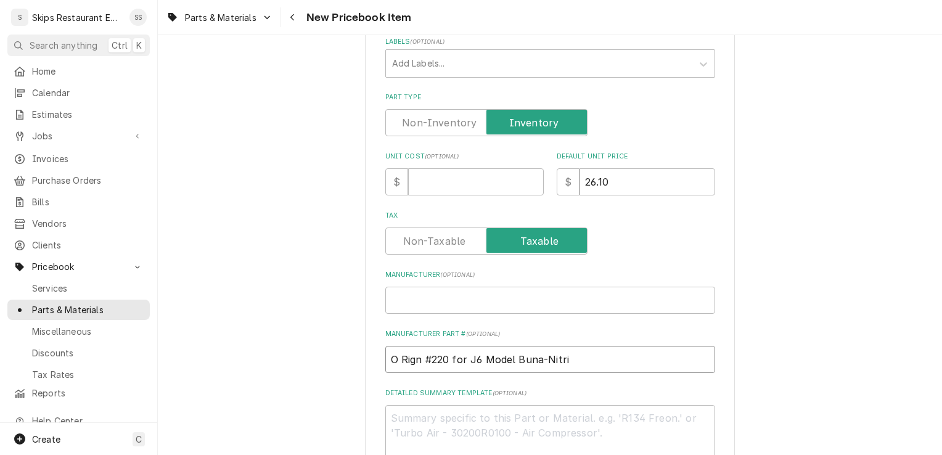
type input "O Rign #220 for J6 Model Buna-Nitril"
type textarea "x"
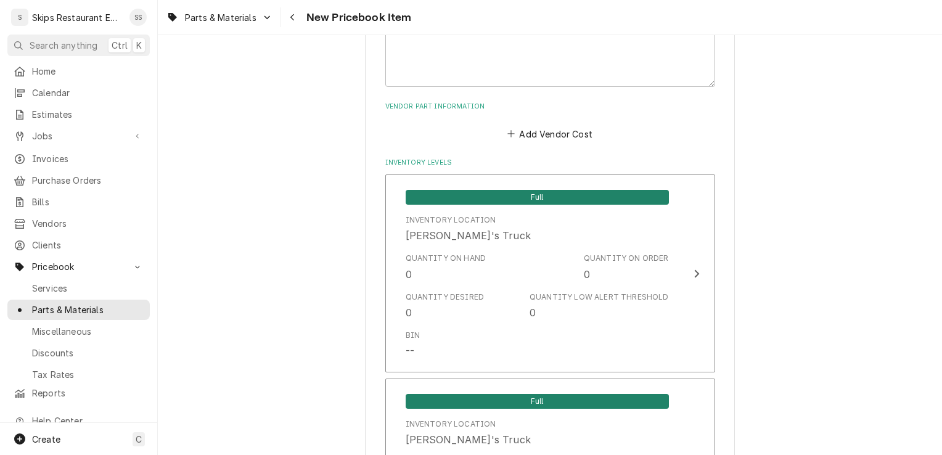
scroll to position [719, 0]
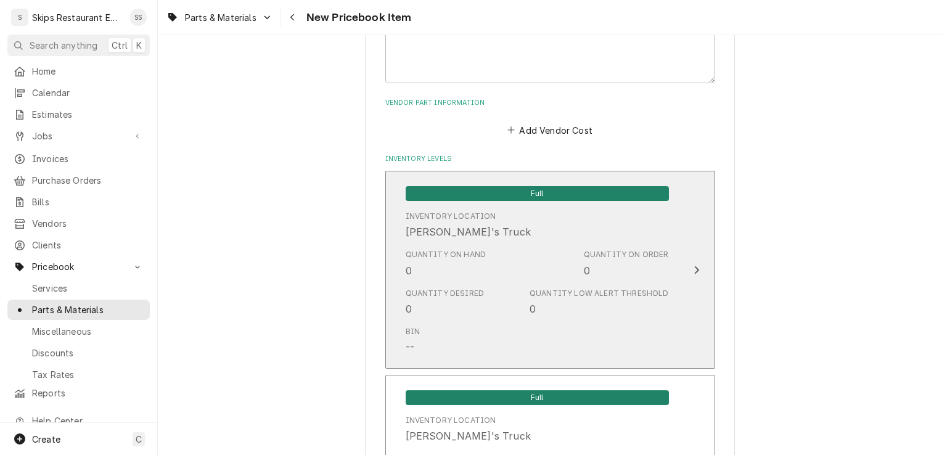
type input "O Rign #220 for J6 Model Buna-Nitrile"
click at [553, 190] on span "Full" at bounding box center [537, 193] width 263 height 15
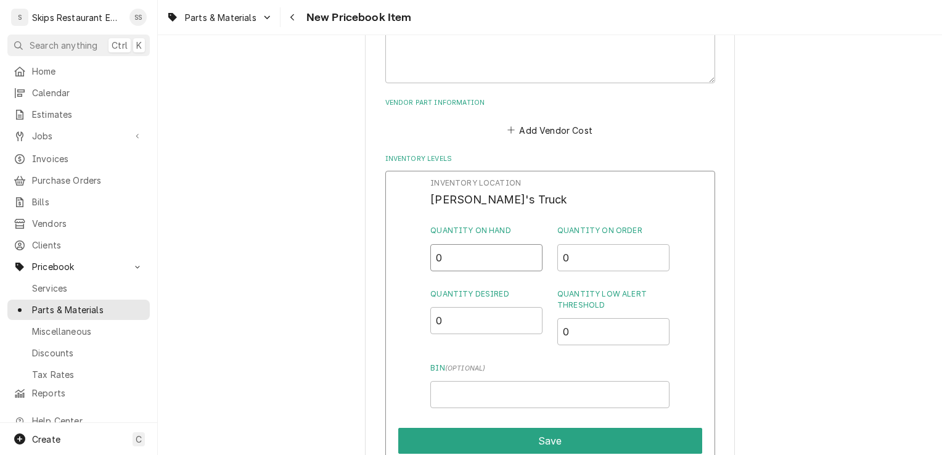
click at [457, 255] on input "0" at bounding box center [486, 257] width 112 height 27
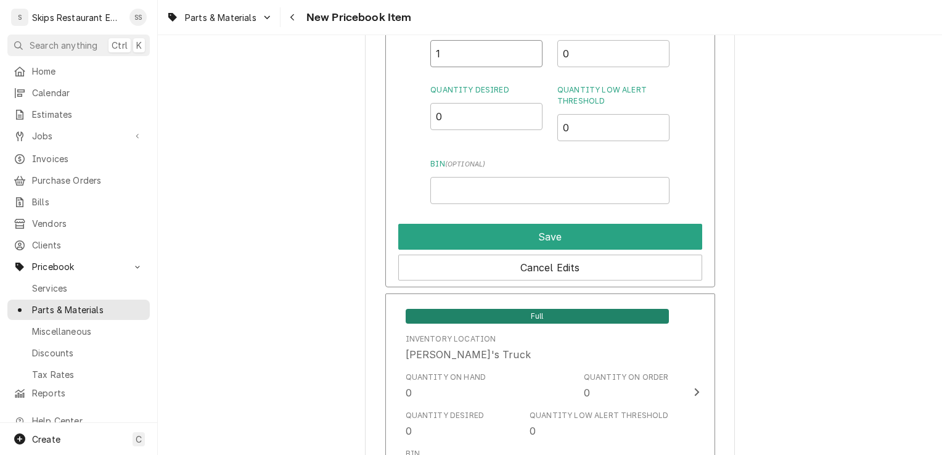
scroll to position [932, 0]
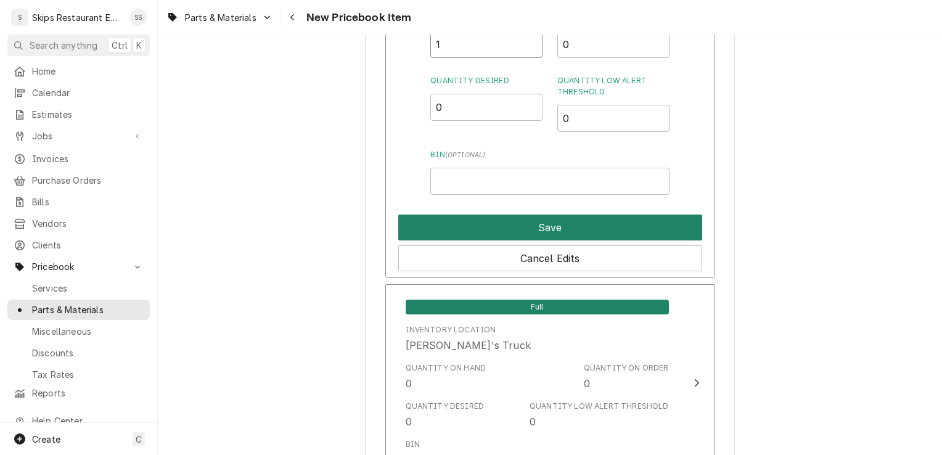
type input "1"
click at [581, 228] on button "Save" at bounding box center [550, 227] width 304 height 26
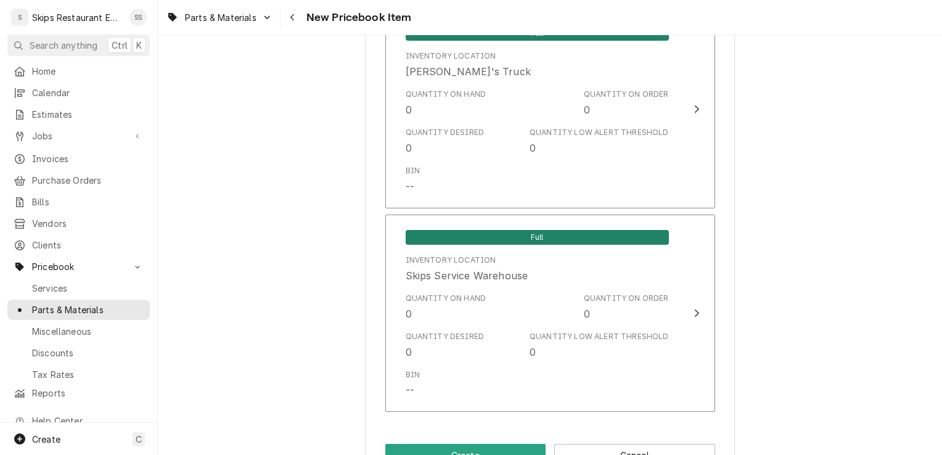
scroll to position [1122, 0]
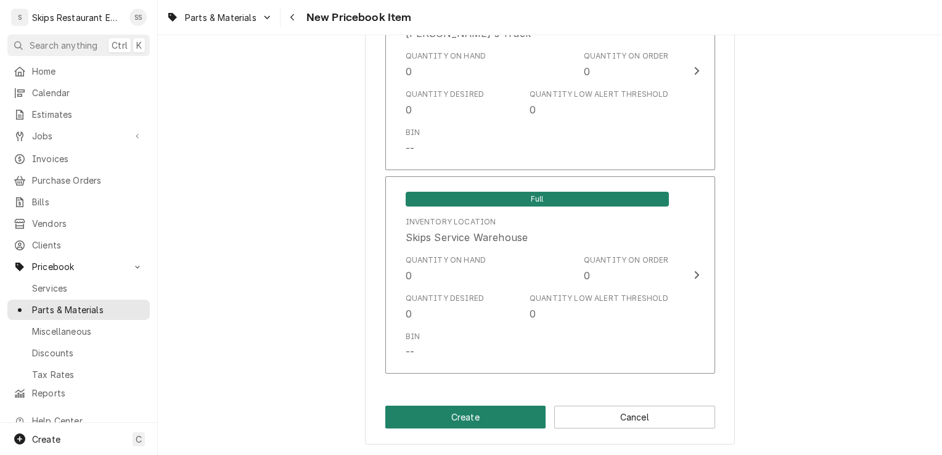
click at [465, 422] on button "Create" at bounding box center [465, 417] width 161 height 23
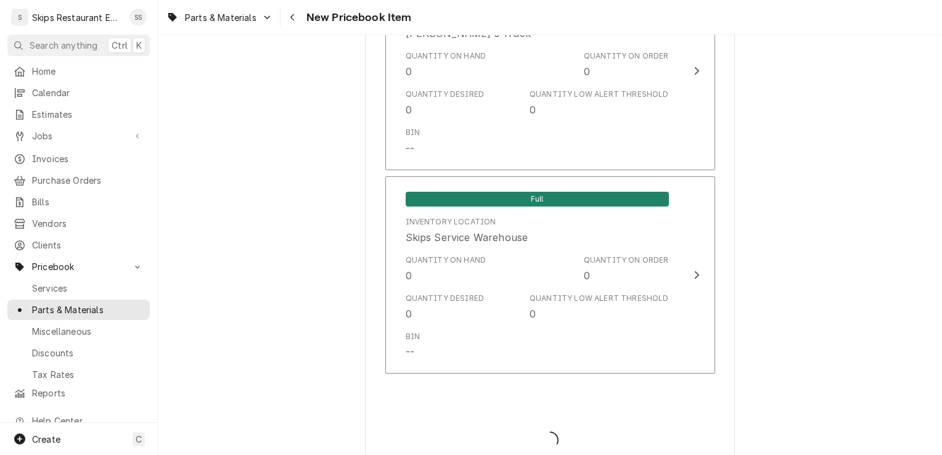
type textarea "x"
